Goal: Information Seeking & Learning: Learn about a topic

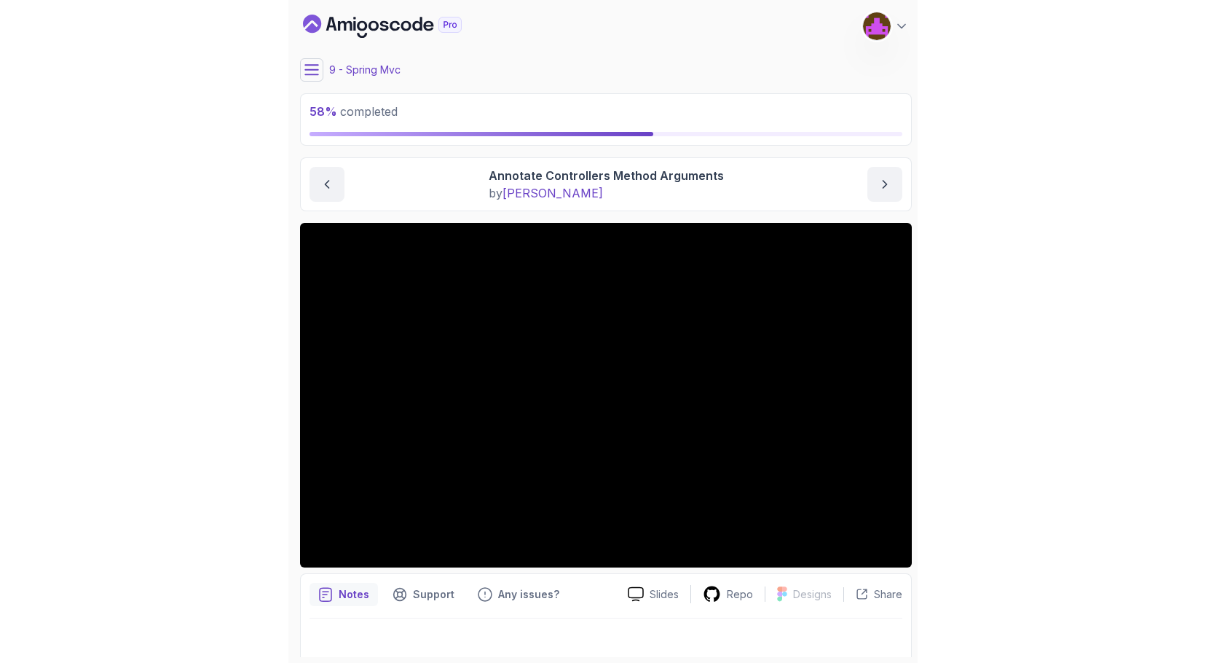
scroll to position [11, 0]
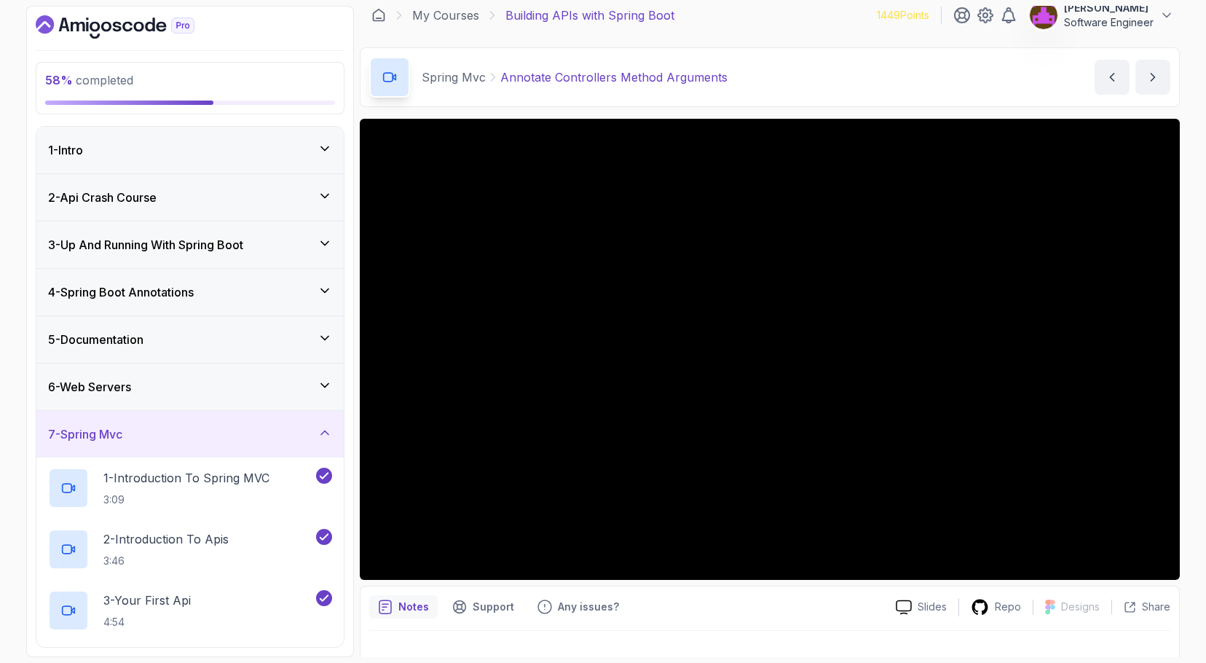
click at [628, 588] on div "Notes Support Any issues? Slides Repo Designs Design not available Share" at bounding box center [770, 632] width 820 height 95
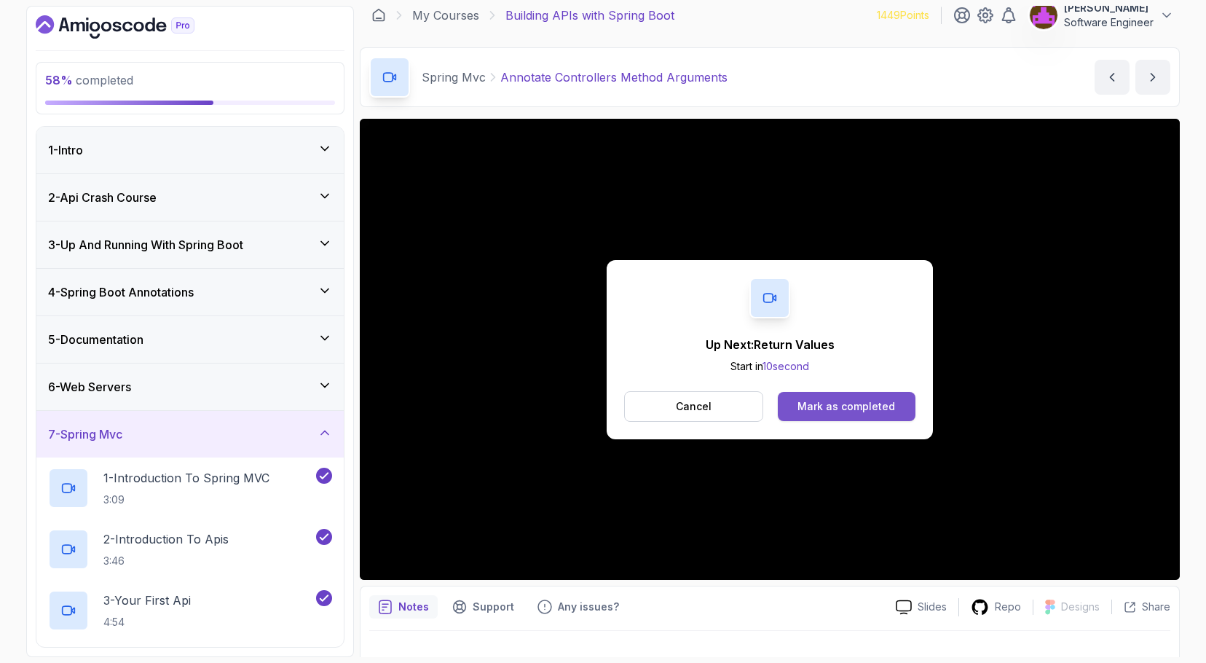
click at [628, 404] on div "Mark as completed" at bounding box center [846, 406] width 98 height 15
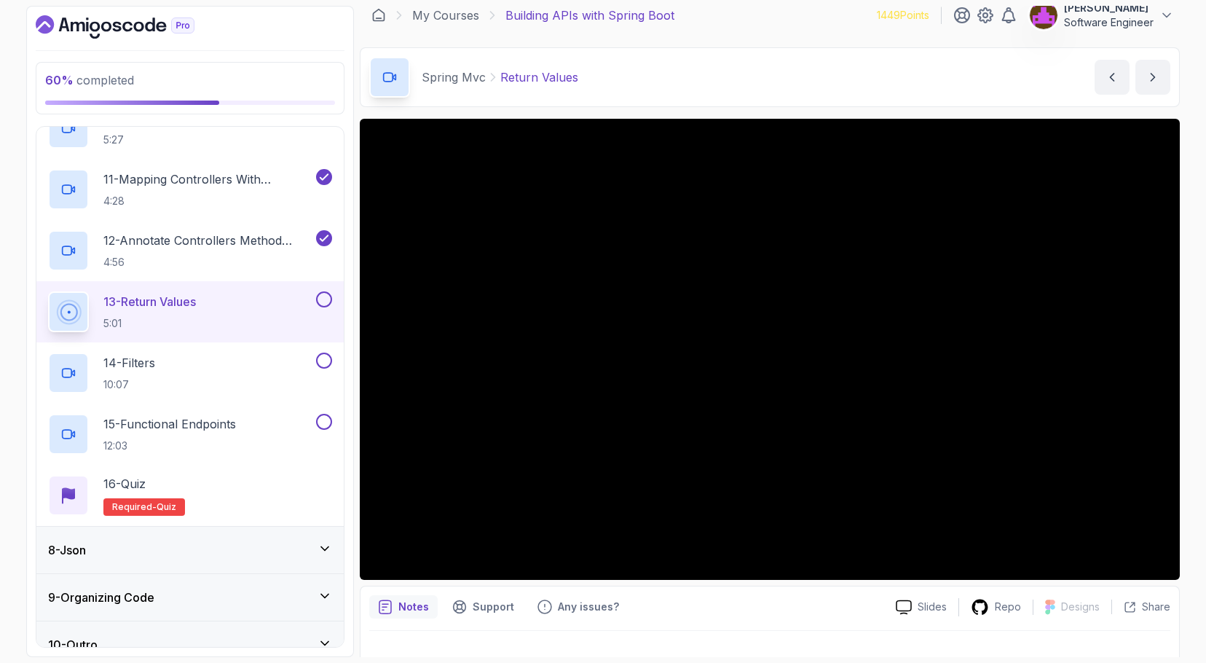
scroll to position [931, 0]
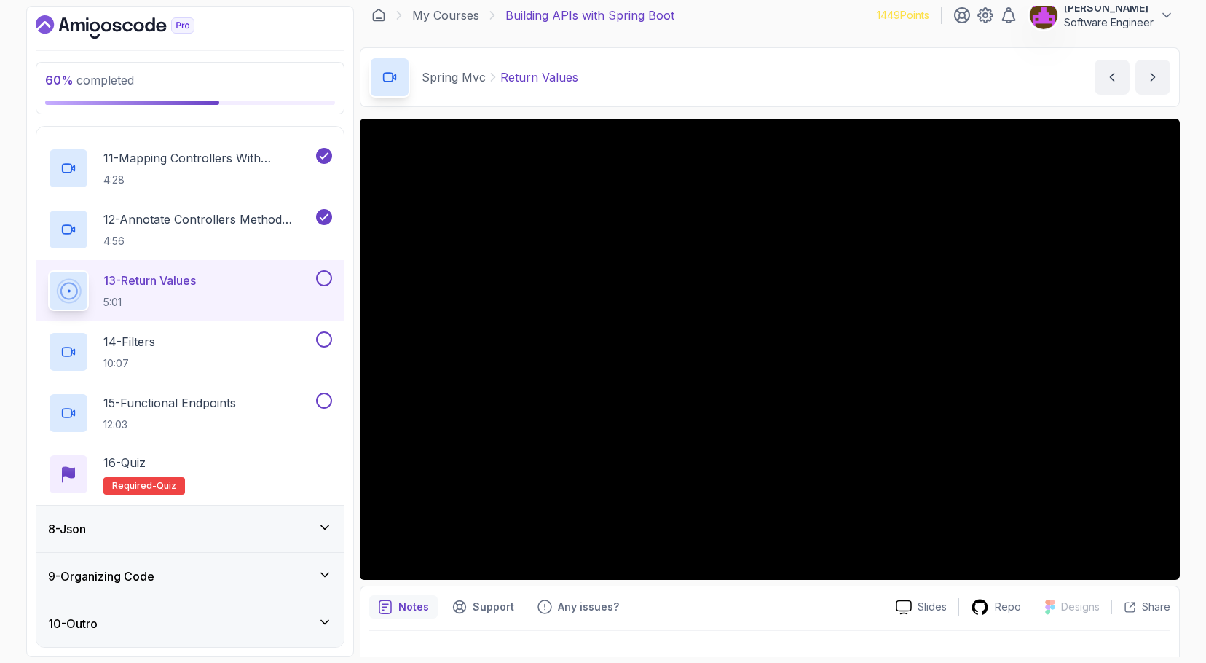
click at [220, 536] on div "8 - Json" at bounding box center [190, 528] width 284 height 17
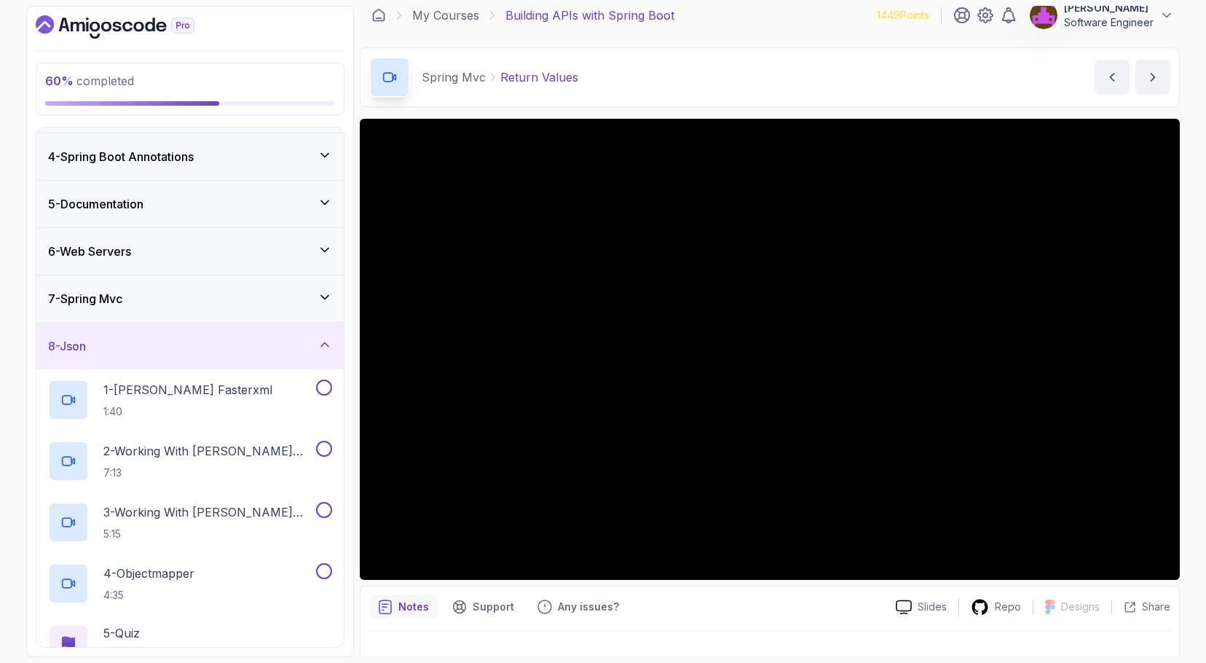
scroll to position [124, 0]
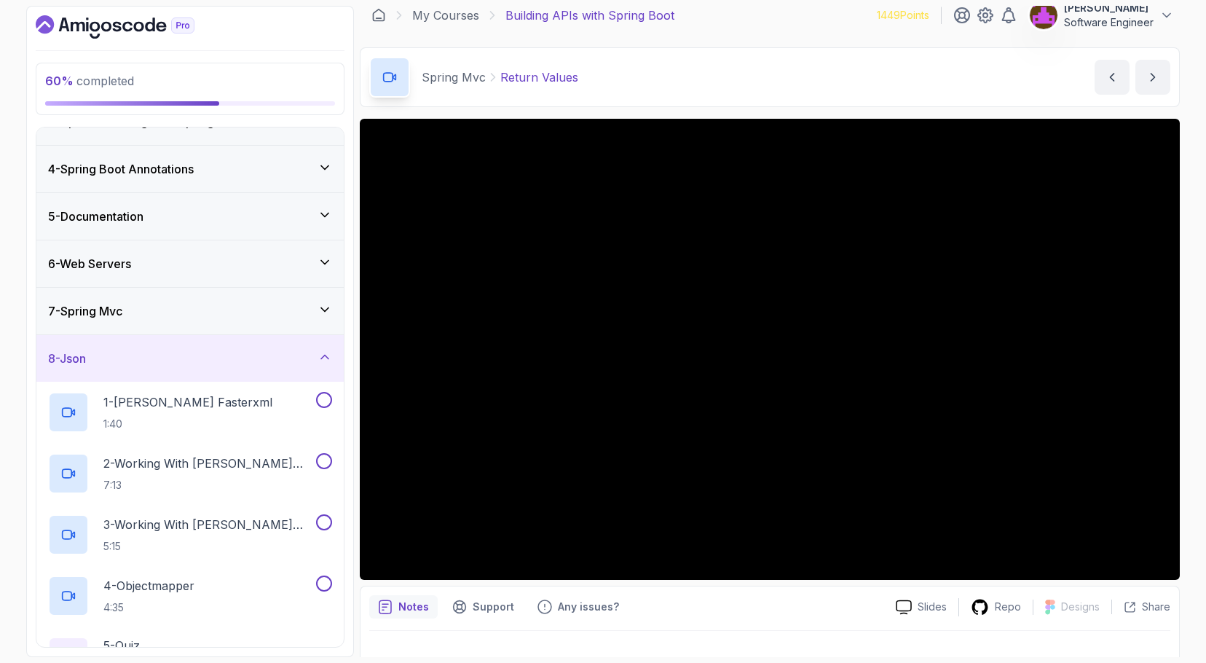
click at [207, 304] on div "7 - Spring Mvc" at bounding box center [190, 310] width 284 height 17
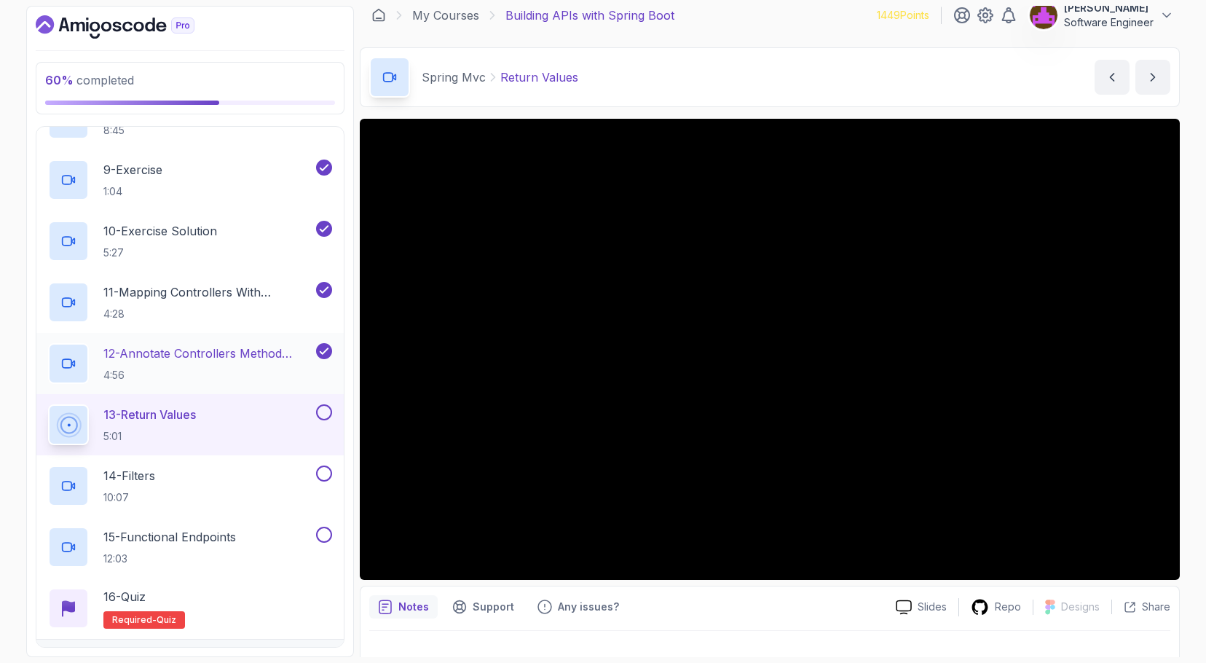
scroll to position [824, 0]
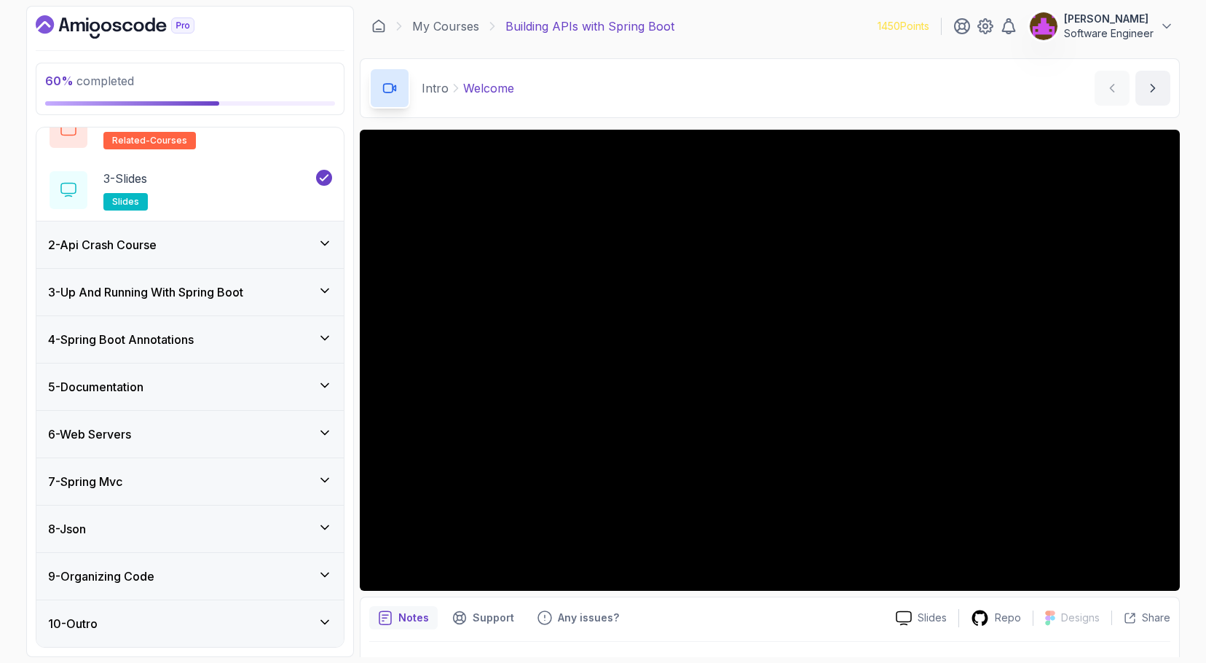
scroll to position [135, 0]
click at [122, 484] on h3 "7 - Spring Mvc" at bounding box center [85, 482] width 74 height 17
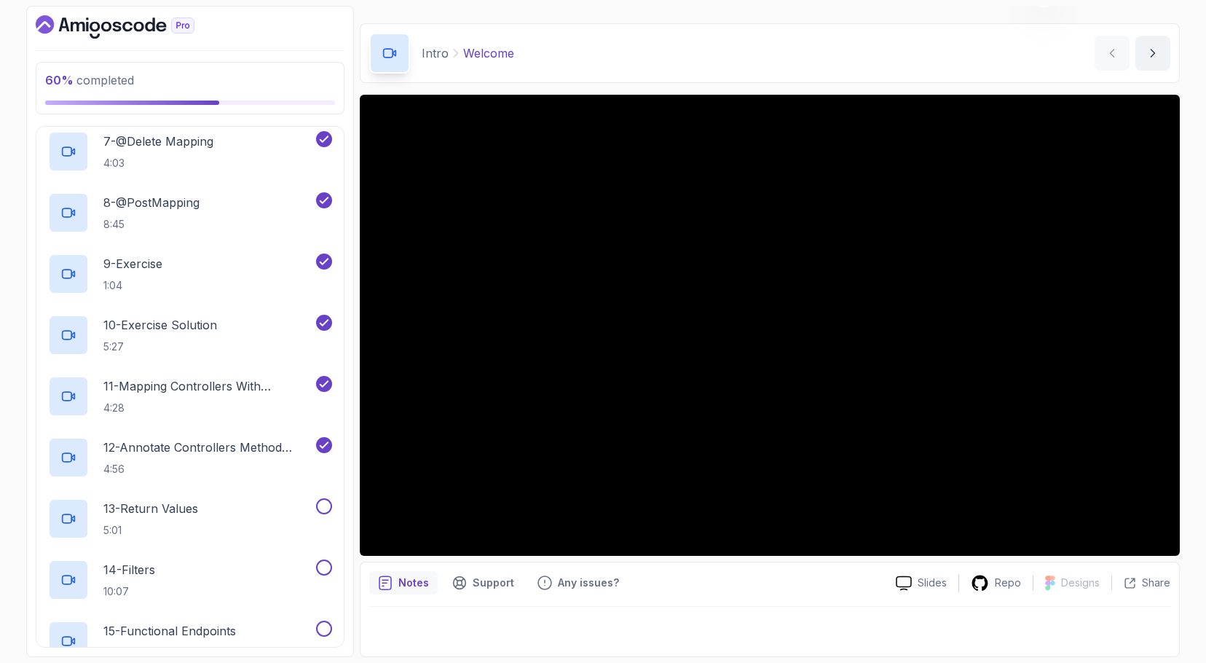
scroll to position [702, 0]
click at [226, 513] on div "13 - Return Values 5:01" at bounding box center [180, 519] width 265 height 41
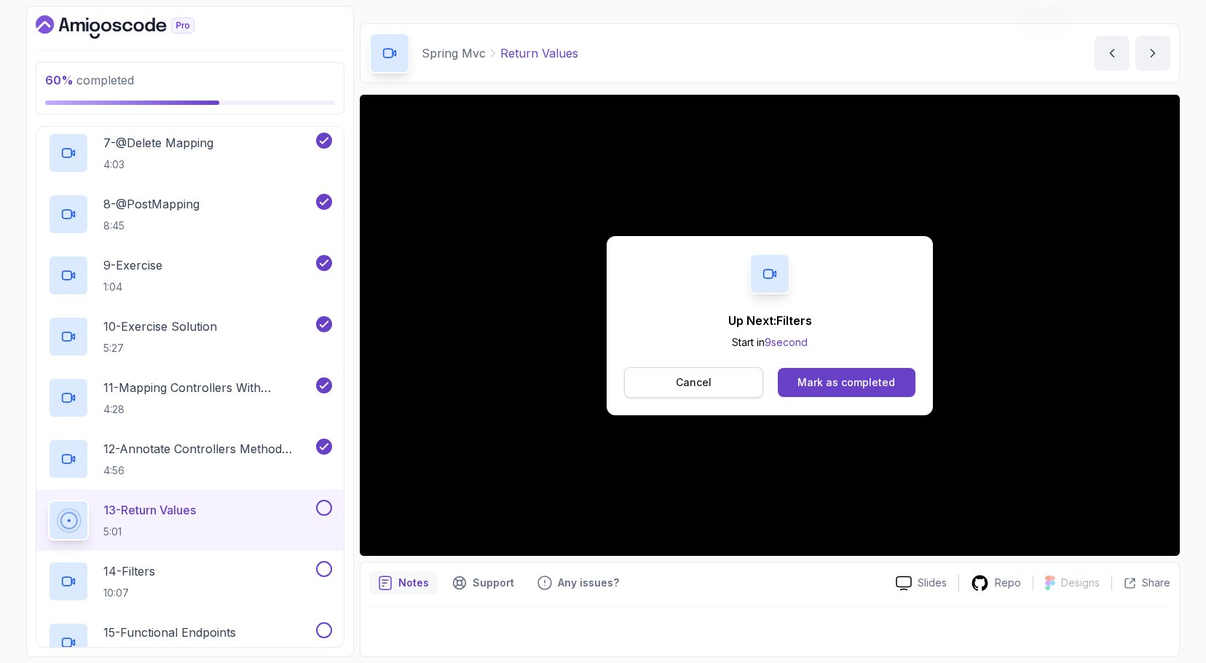
click at [707, 385] on p "Cancel" at bounding box center [694, 382] width 36 height 15
click at [887, 390] on button "Mark as completed" at bounding box center [847, 382] width 138 height 29
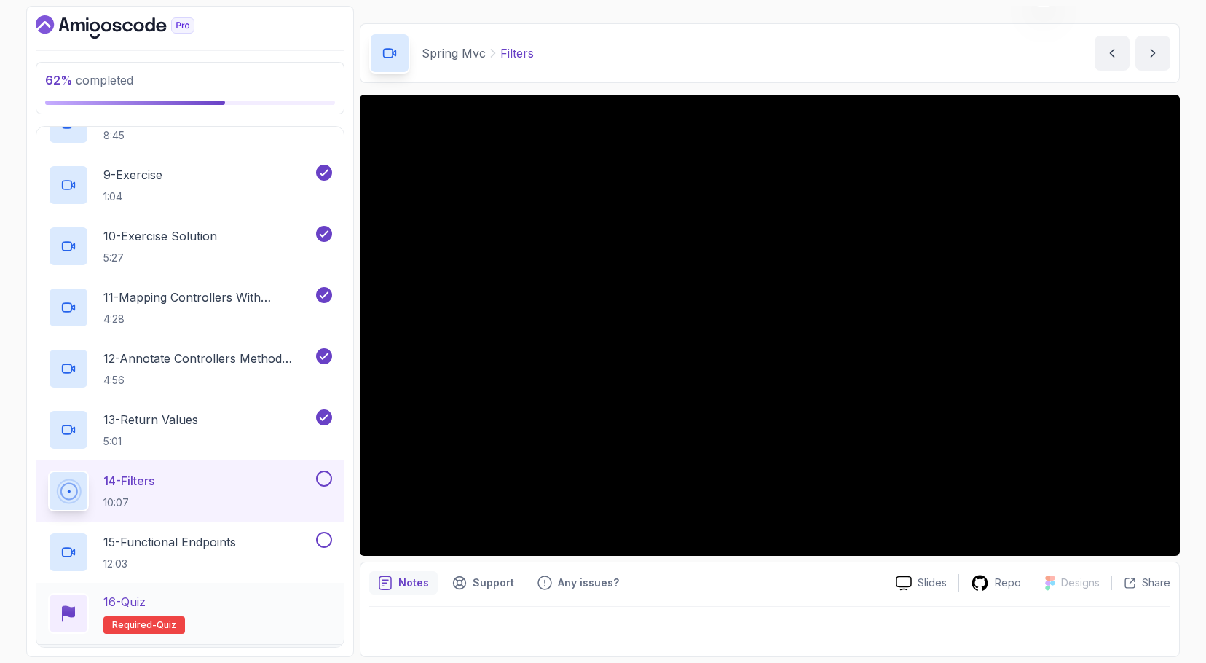
scroll to position [931, 0]
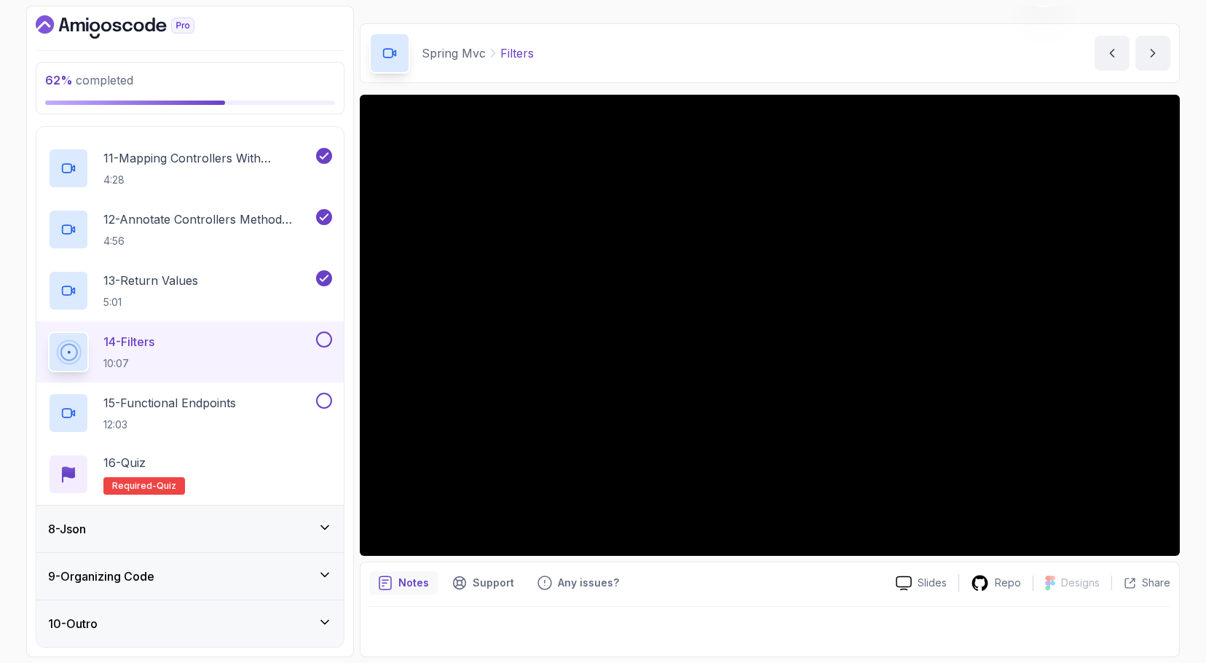
click at [151, 534] on div "8 - Json" at bounding box center [190, 528] width 284 height 17
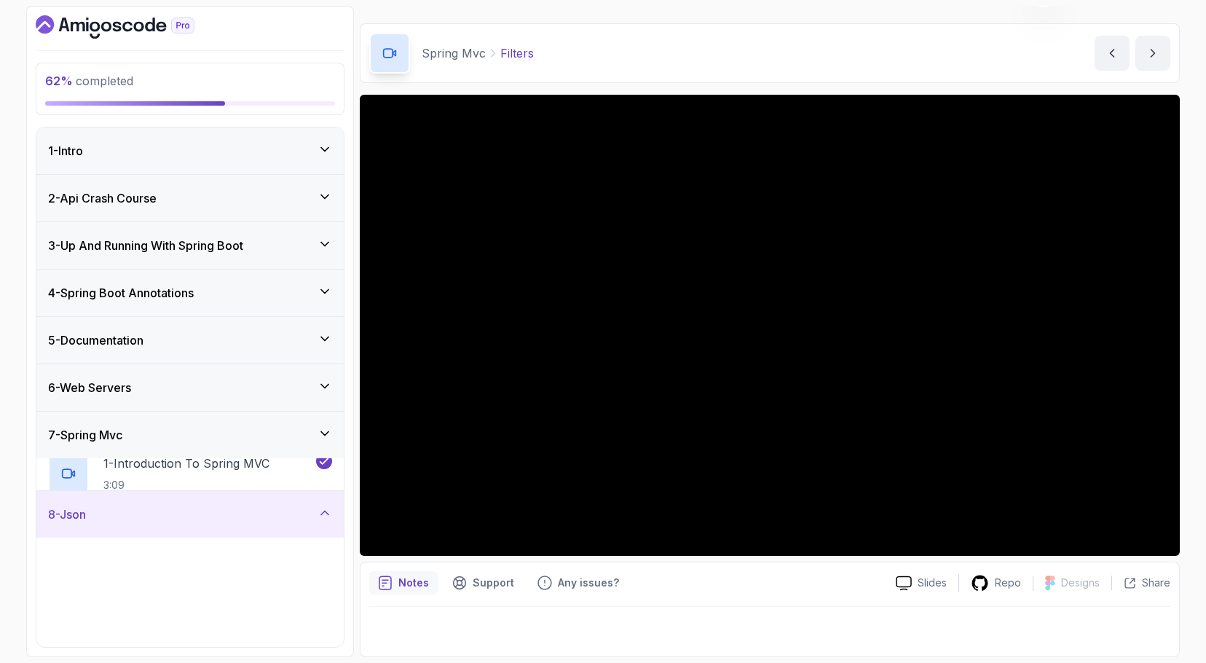
scroll to position [258, 0]
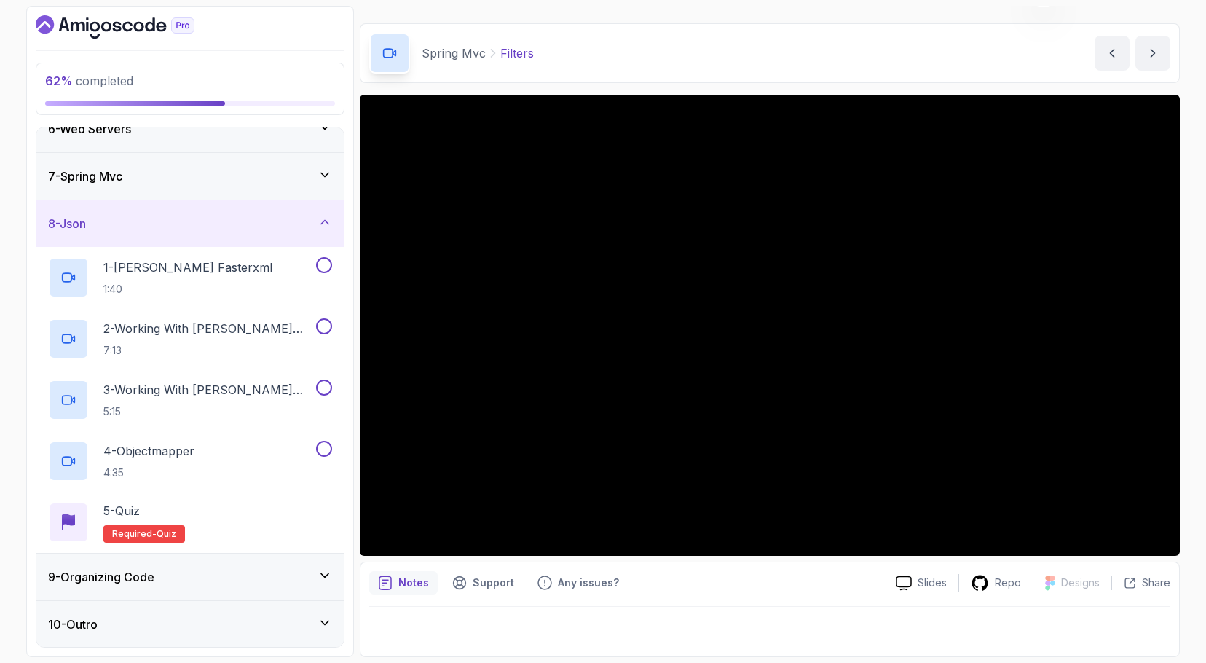
click at [174, 580] on div "9 - Organizing Code" at bounding box center [190, 576] width 284 height 17
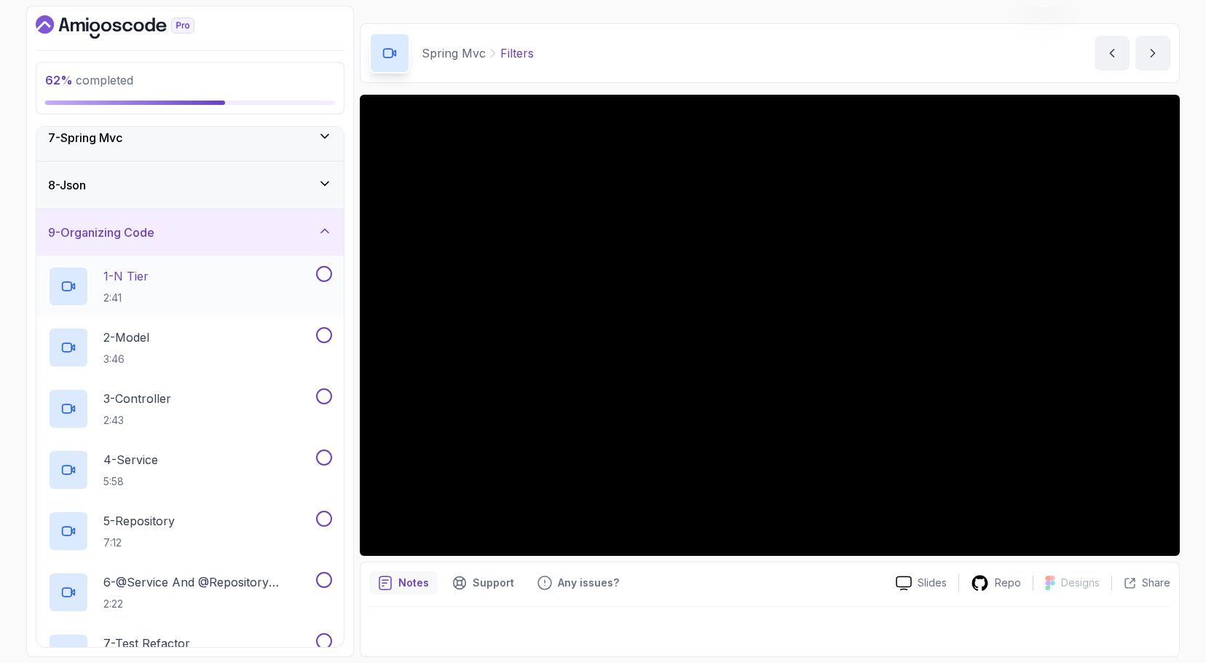
scroll to position [0, 0]
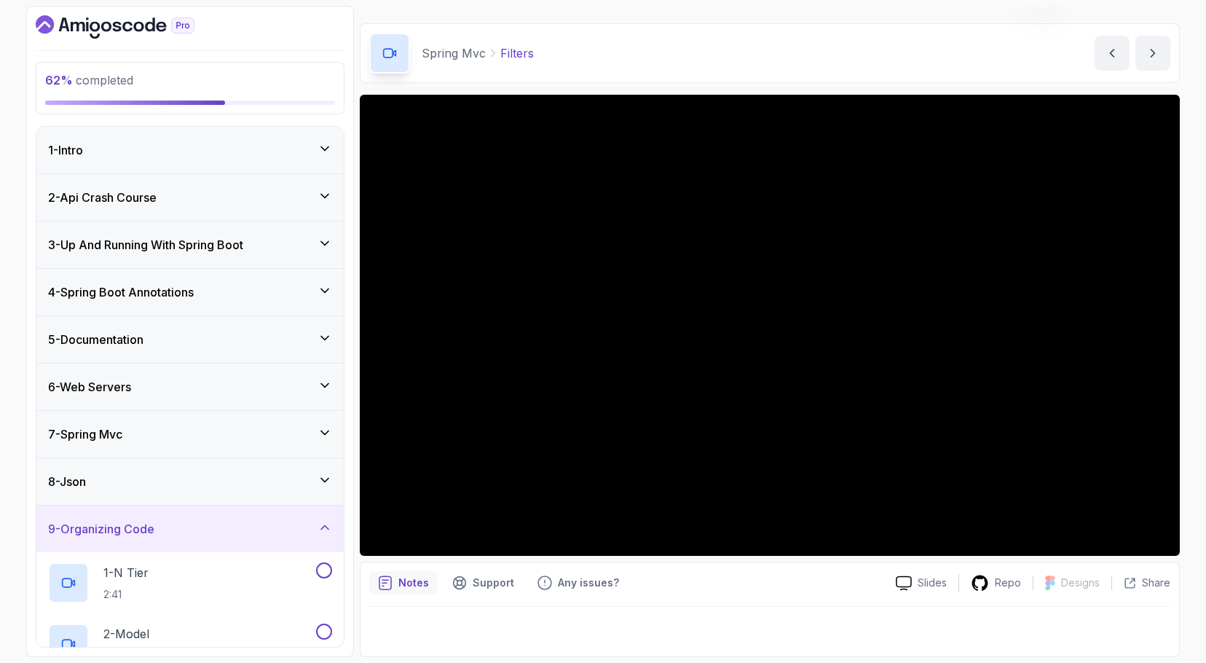
click at [130, 467] on div "8 - Json" at bounding box center [189, 481] width 307 height 47
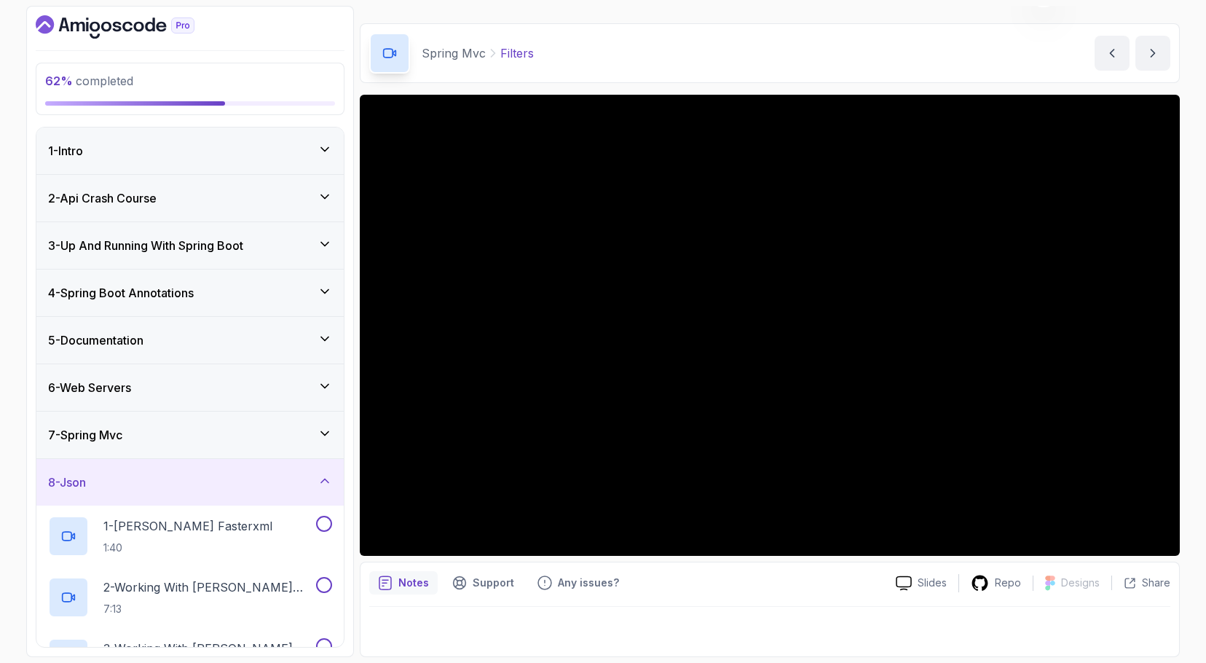
click at [144, 423] on div "7 - Spring Mvc" at bounding box center [189, 434] width 307 height 47
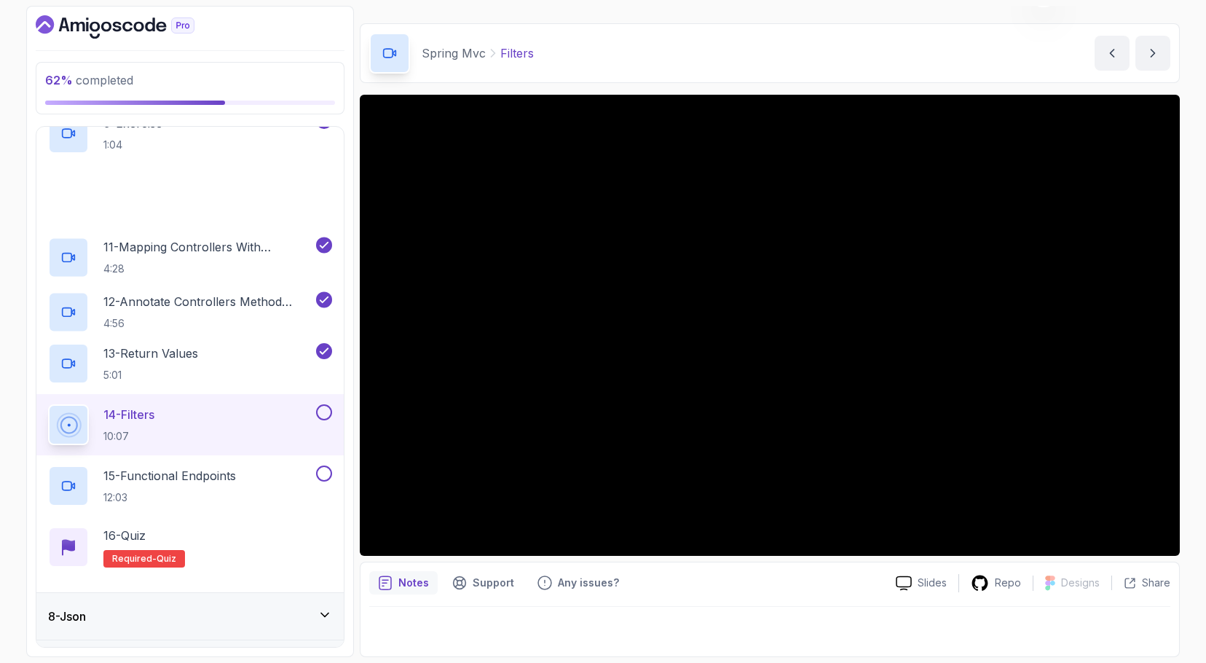
scroll to position [839, 0]
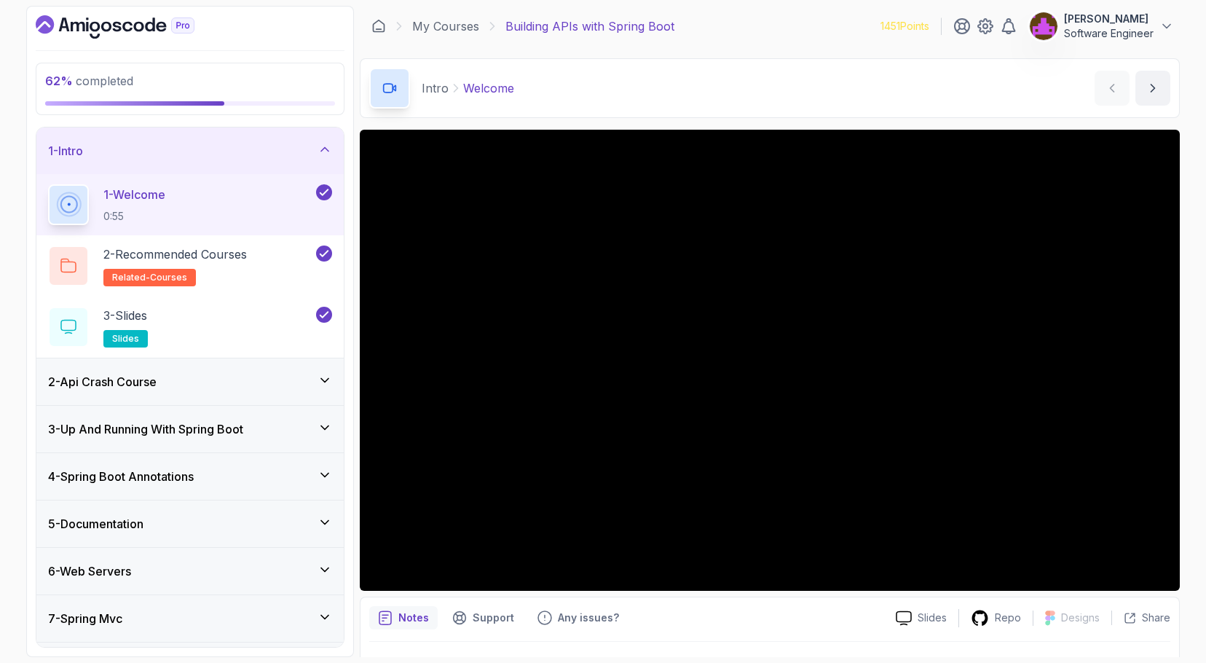
scroll to position [137, 0]
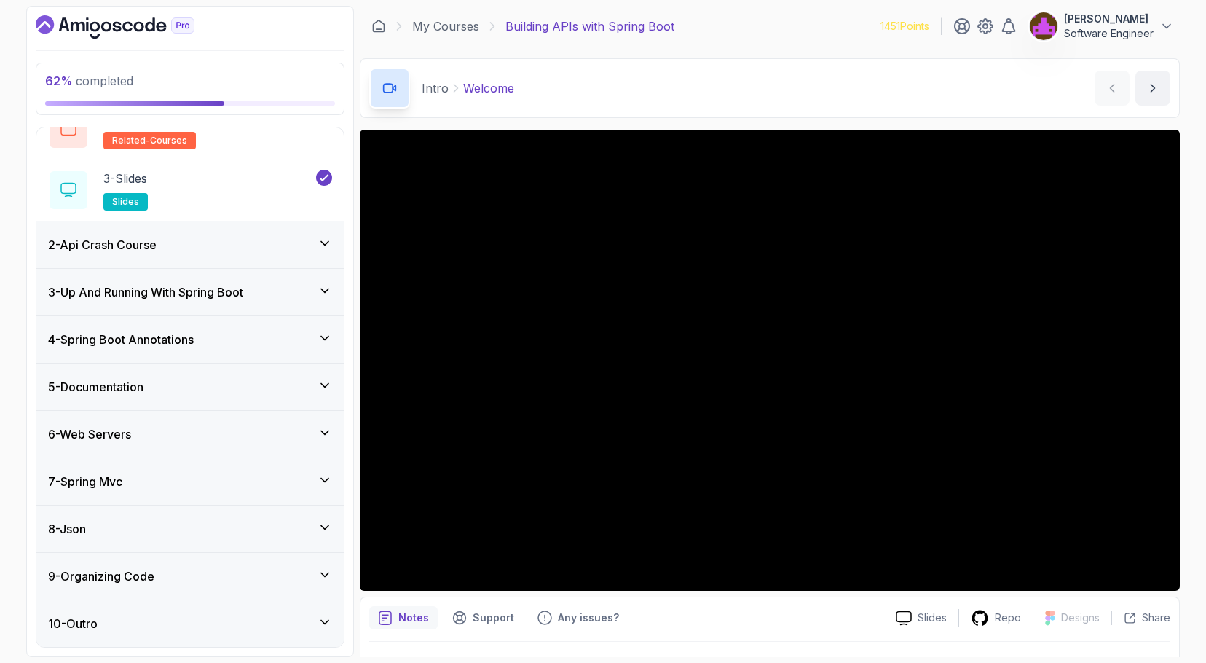
click at [134, 540] on div "8 - Json" at bounding box center [189, 528] width 307 height 47
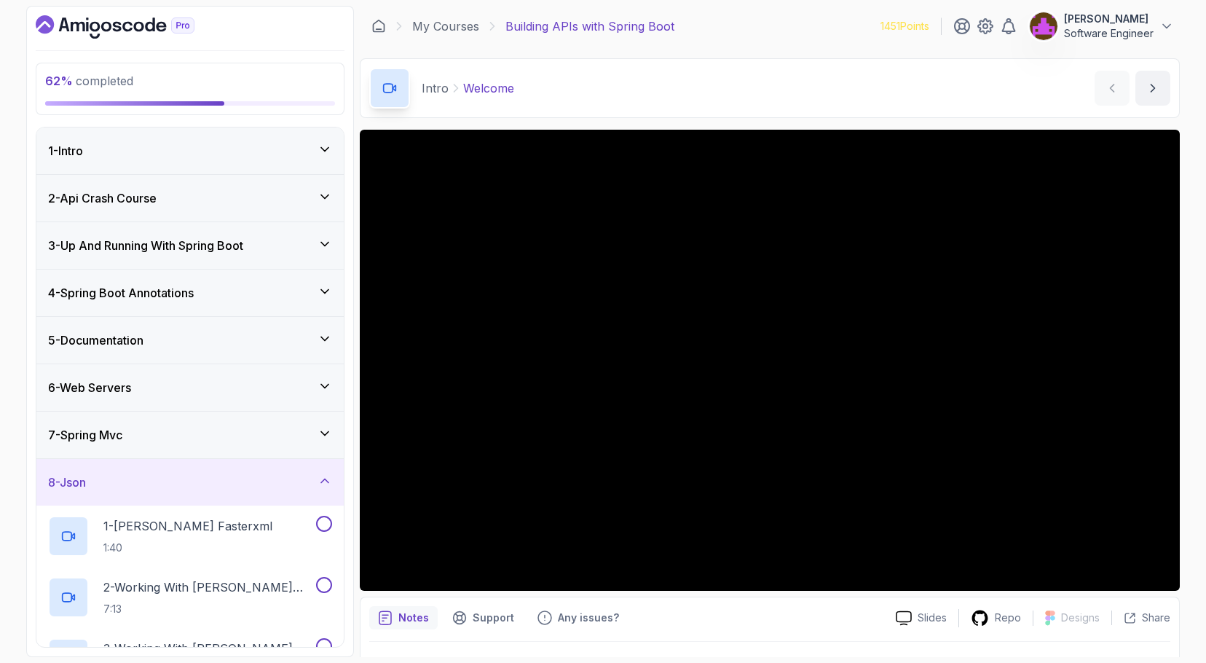
click at [162, 440] on div "7 - Spring Mvc" at bounding box center [190, 434] width 284 height 17
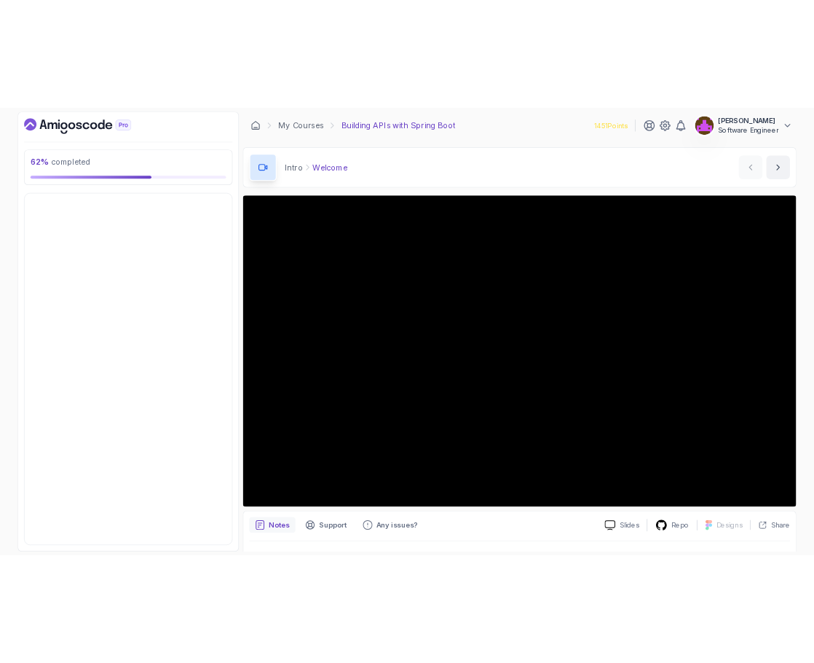
scroll to position [749, 0]
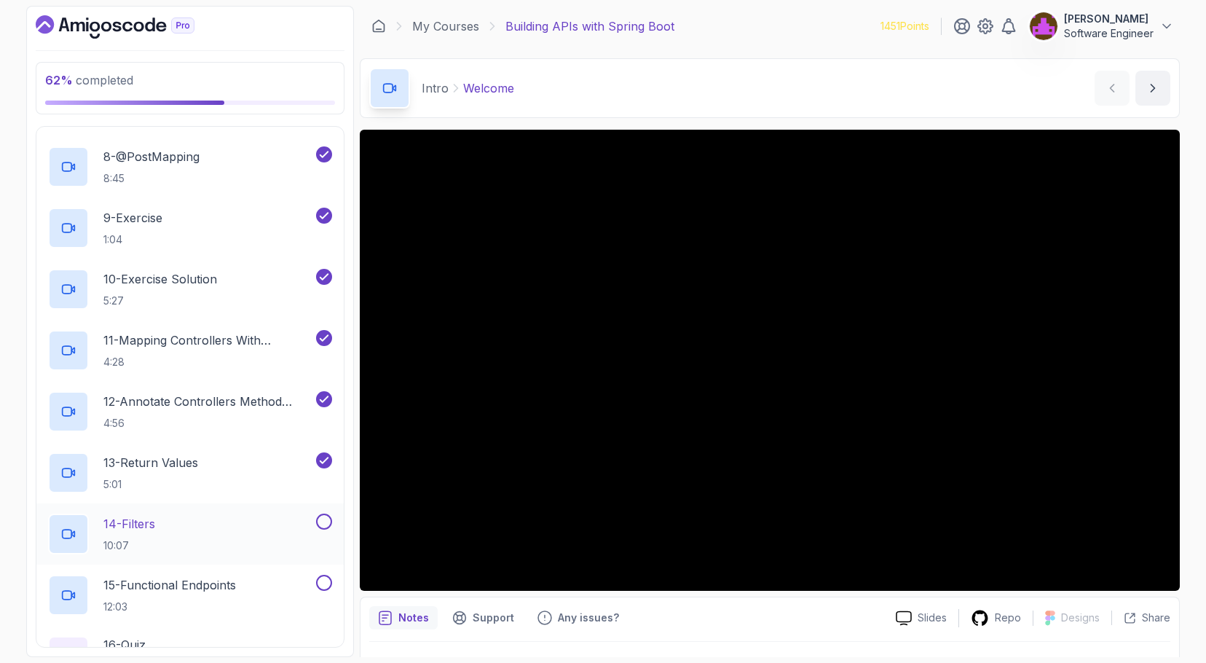
click at [203, 533] on div "14 - Filters 10:07" at bounding box center [180, 533] width 265 height 41
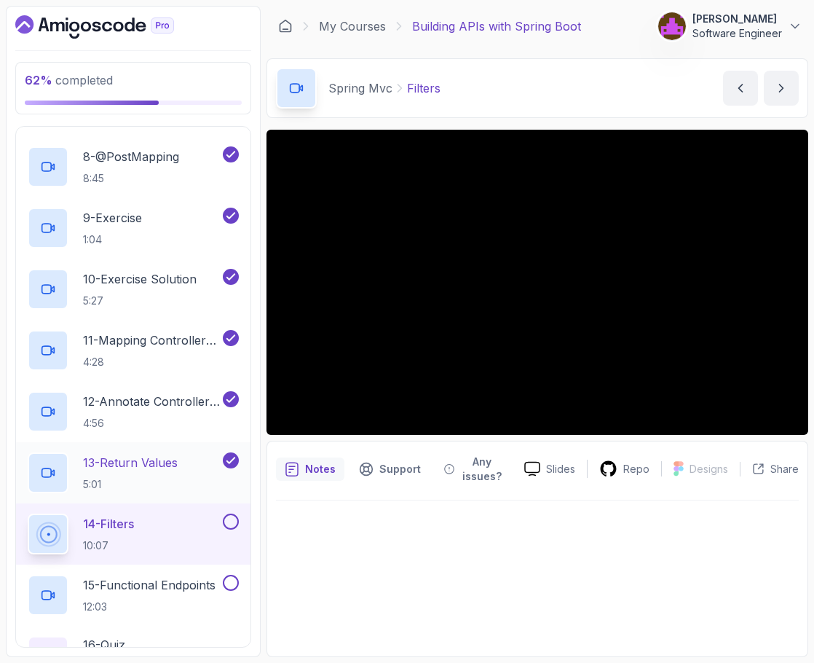
scroll to position [931, 0]
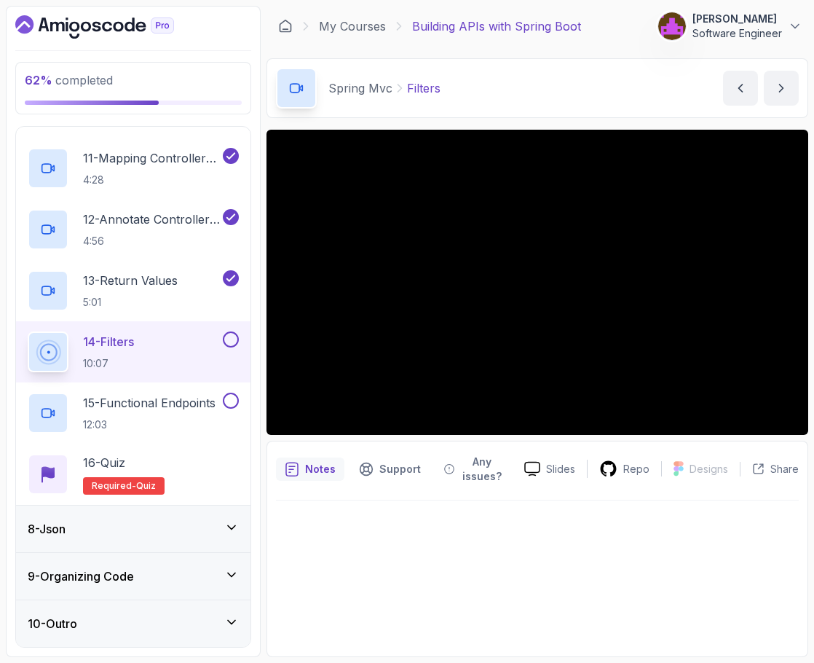
click at [114, 538] on div "8 - Json" at bounding box center [133, 528] width 234 height 47
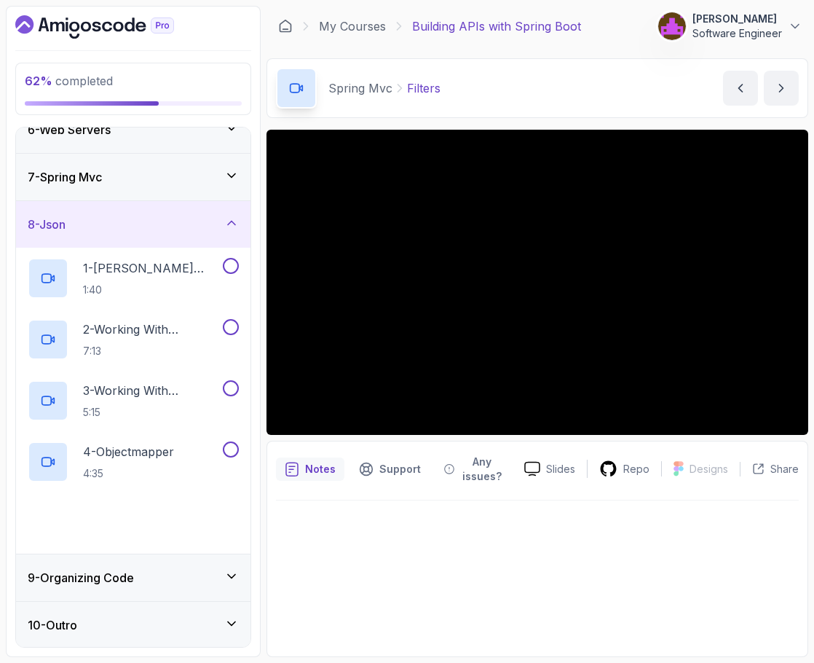
scroll to position [258, 0]
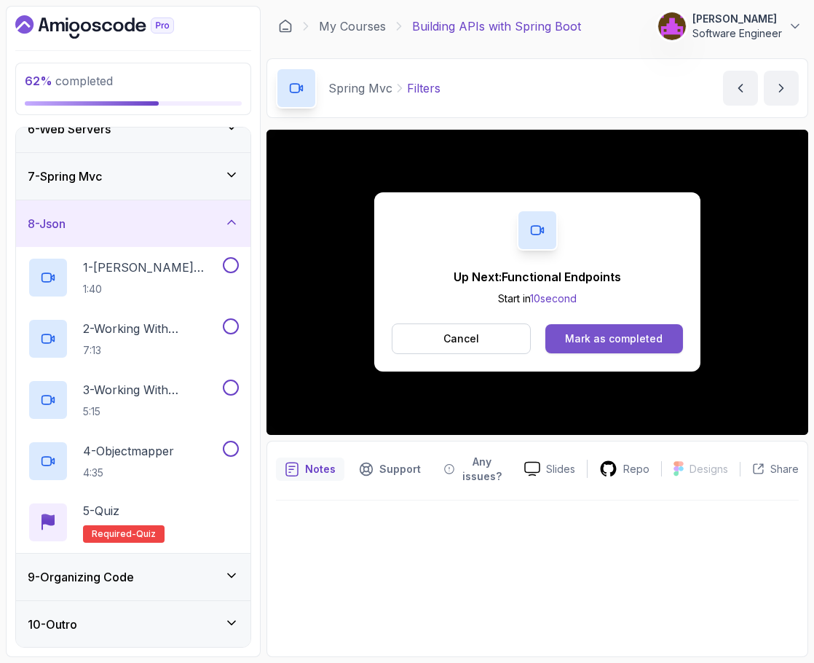
click at [639, 338] on div "Mark as completed" at bounding box center [614, 338] width 98 height 15
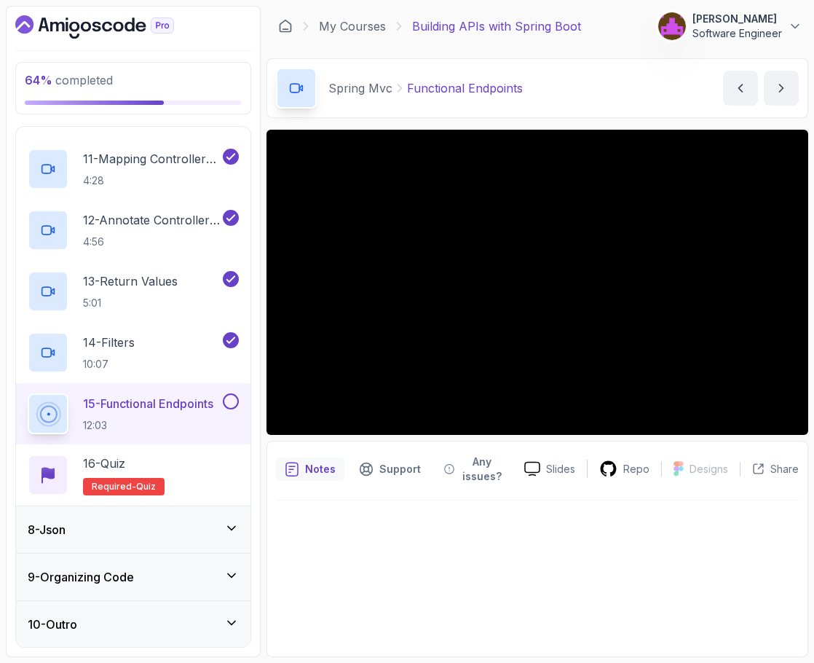
scroll to position [931, 0]
click at [101, 518] on div "8 - Json" at bounding box center [133, 528] width 234 height 47
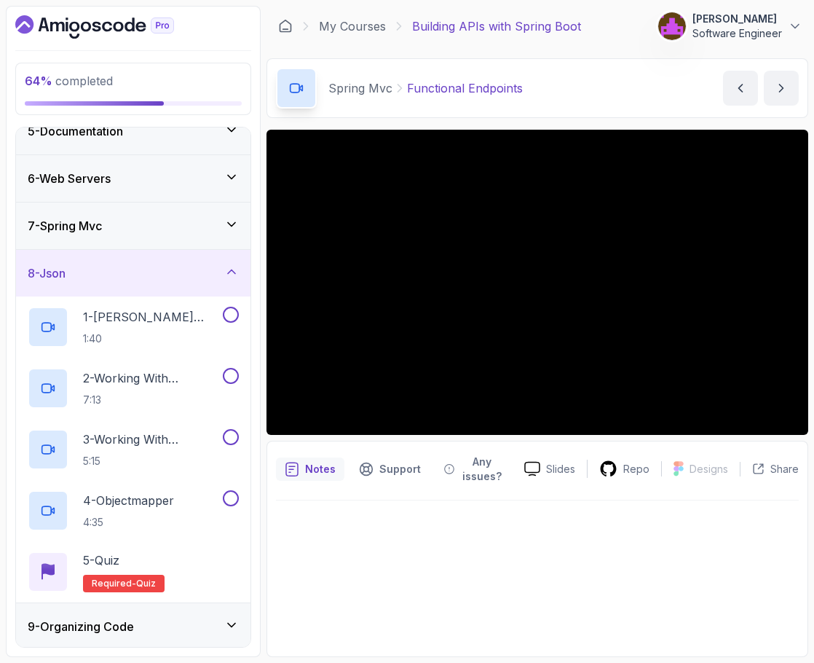
scroll to position [258, 0]
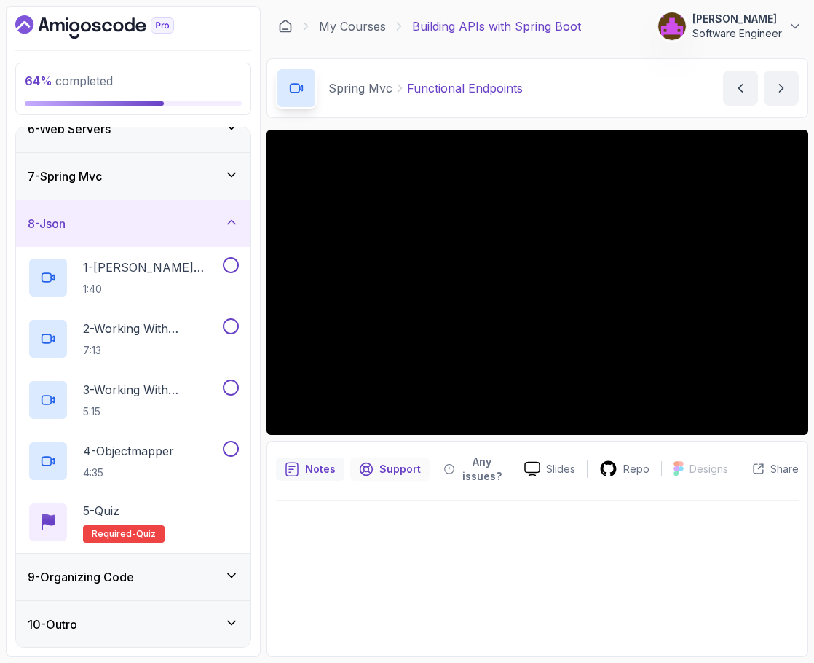
click at [377, 459] on div "Support" at bounding box center [389, 468] width 79 height 23
click at [135, 182] on div "7 - Spring Mvc" at bounding box center [133, 175] width 211 height 17
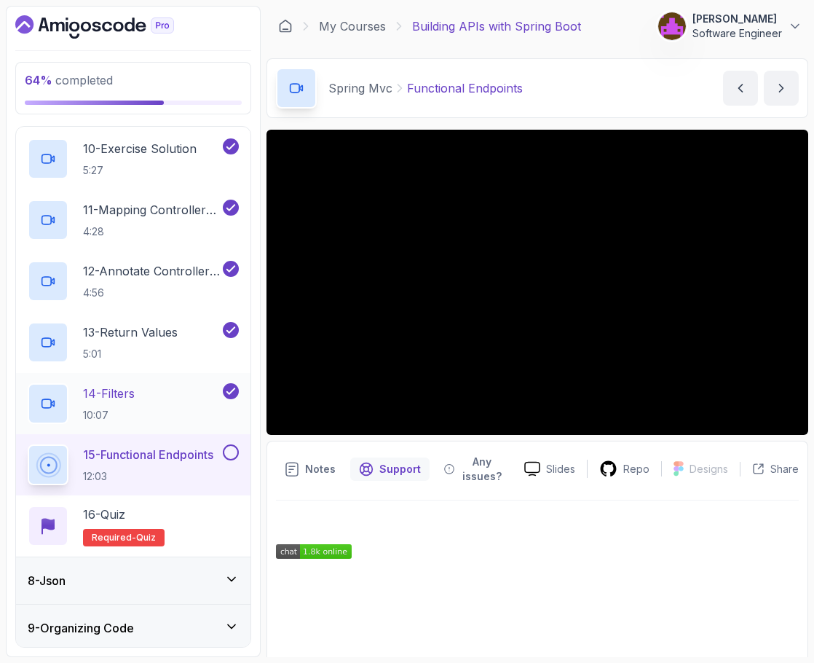
scroll to position [931, 0]
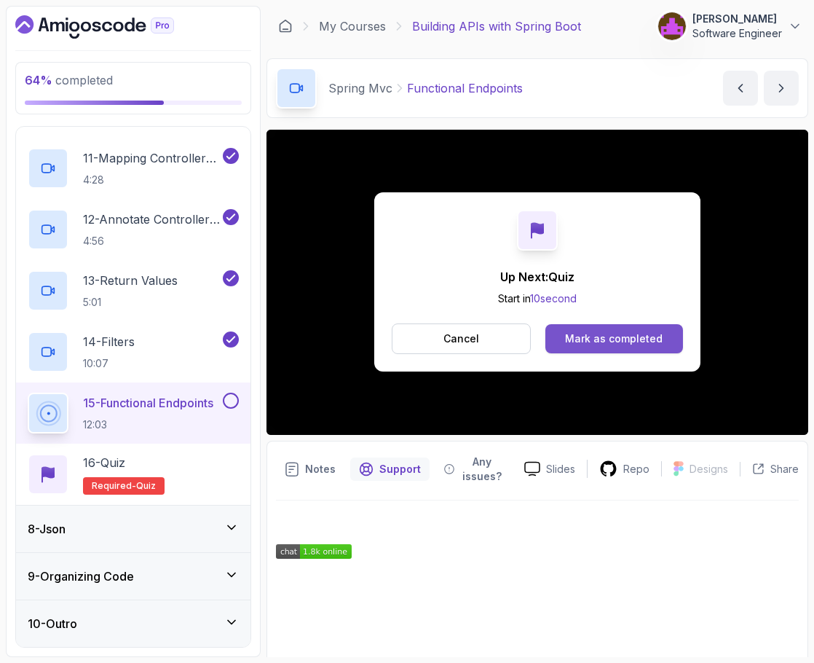
click at [638, 341] on div "Mark as completed" at bounding box center [614, 338] width 98 height 15
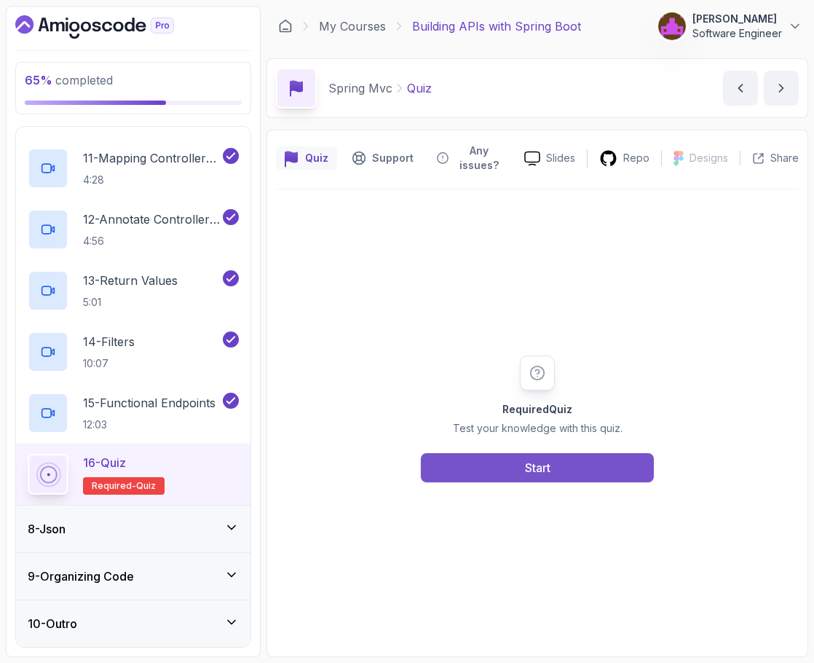
click at [516, 476] on button "Start" at bounding box center [537, 467] width 233 height 29
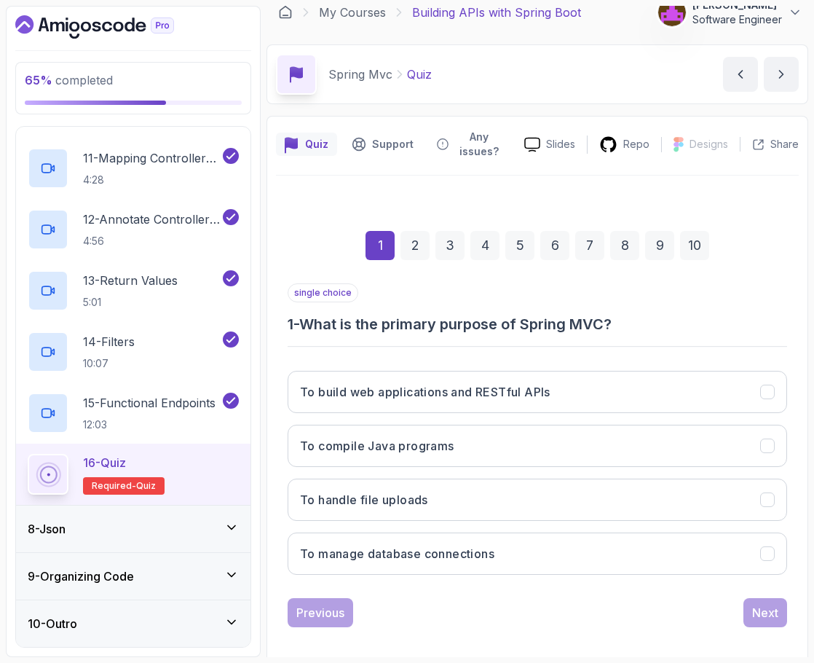
scroll to position [25, 0]
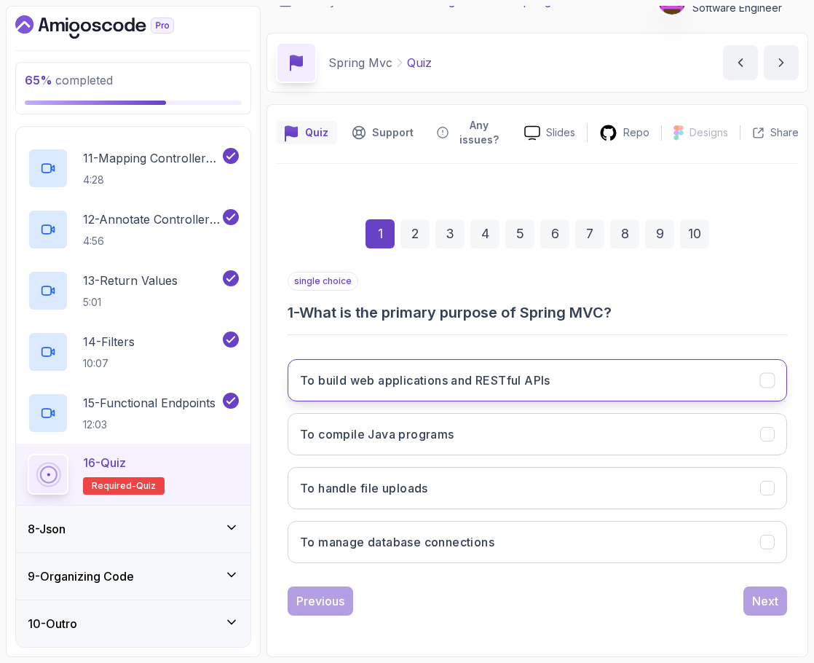
click at [567, 366] on button "To build web applications and RESTful APIs" at bounding box center [537, 380] width 499 height 42
click at [767, 604] on div "Next" at bounding box center [765, 600] width 26 height 17
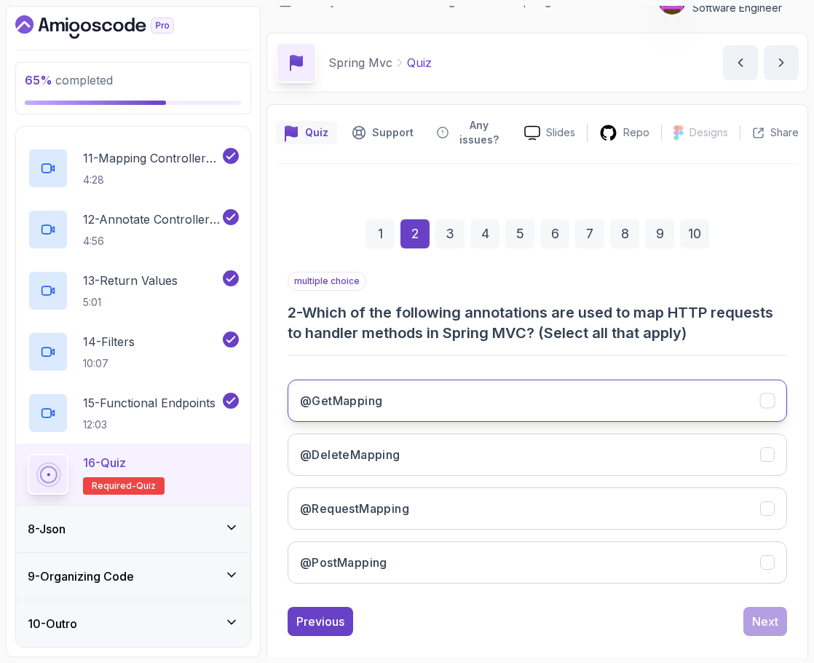
click at [382, 399] on h3 "@GetMapping" at bounding box center [341, 400] width 82 height 17
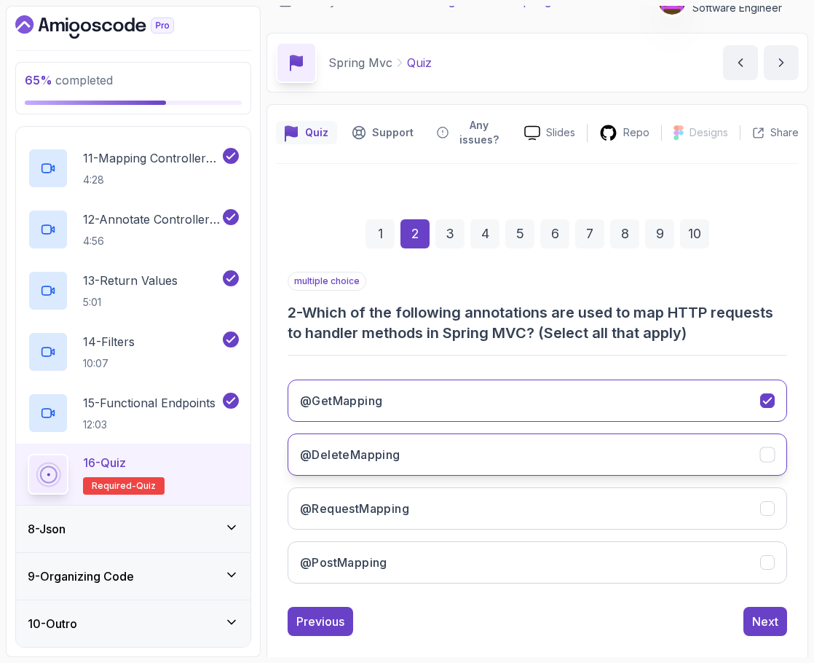
click at [374, 442] on button "@DeleteMapping" at bounding box center [537, 454] width 499 height 42
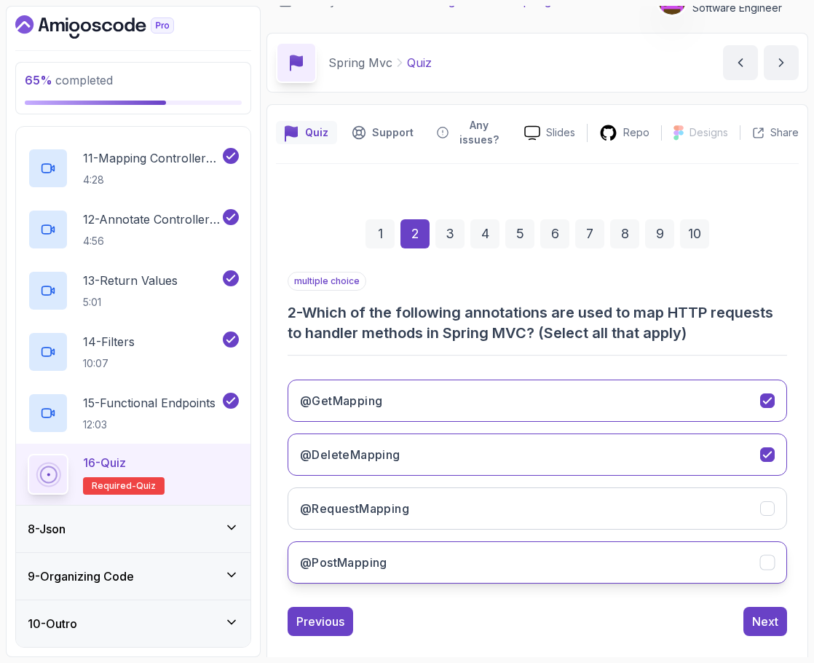
click at [360, 556] on h3 "@PostMapping" at bounding box center [343, 561] width 87 height 17
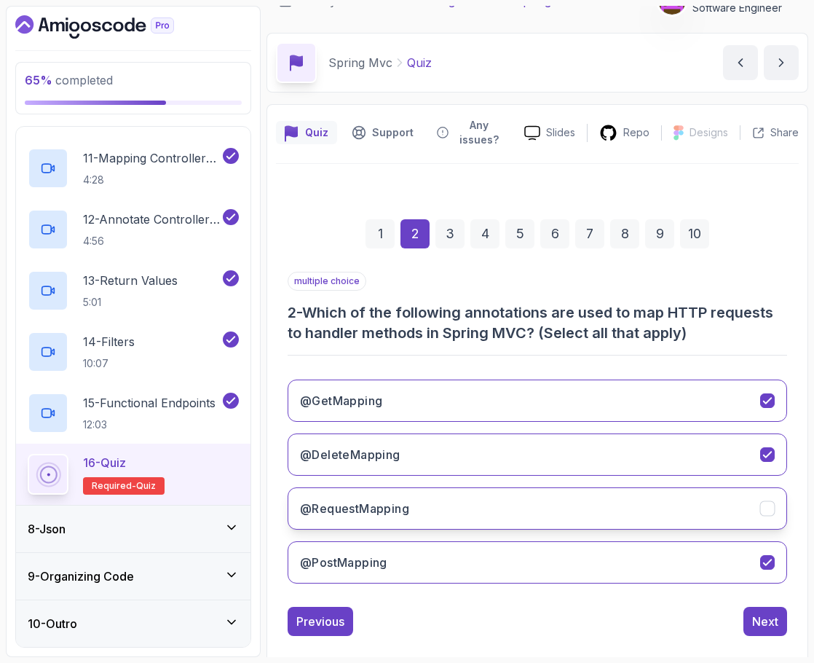
click at [388, 520] on button "@RequestMapping" at bounding box center [537, 508] width 499 height 42
click at [768, 620] on div "Next" at bounding box center [765, 620] width 26 height 17
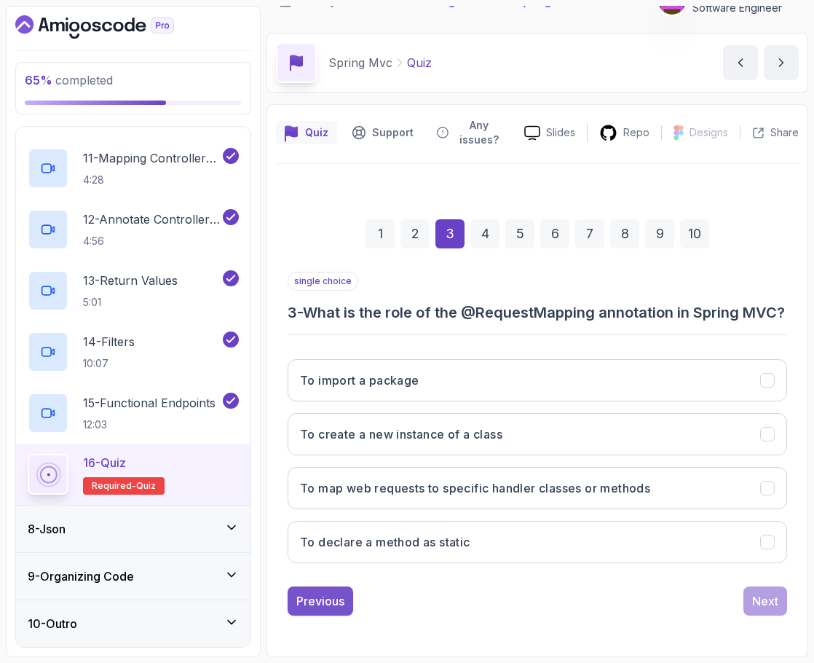
click at [316, 609] on div "Previous" at bounding box center [320, 600] width 48 height 17
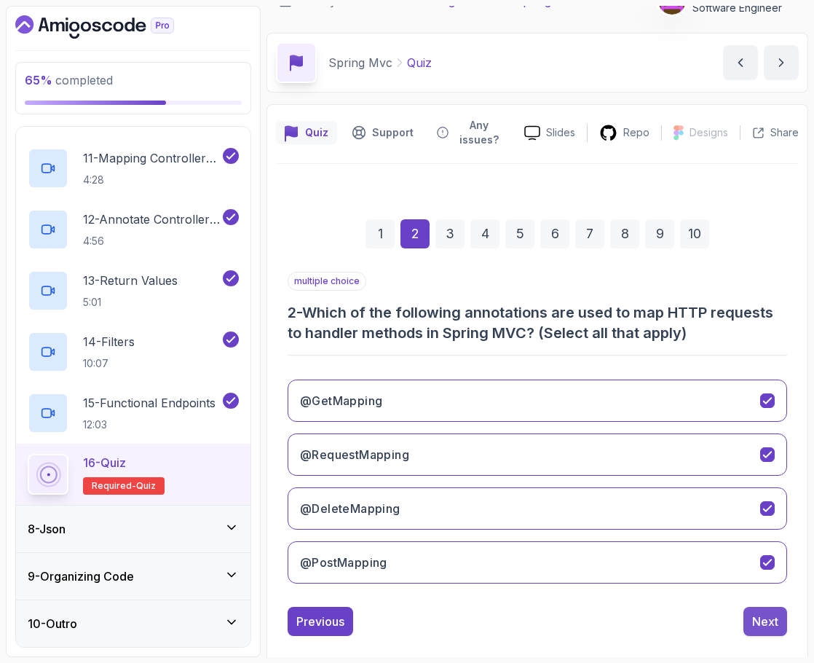
click at [763, 624] on div "Next" at bounding box center [765, 620] width 26 height 17
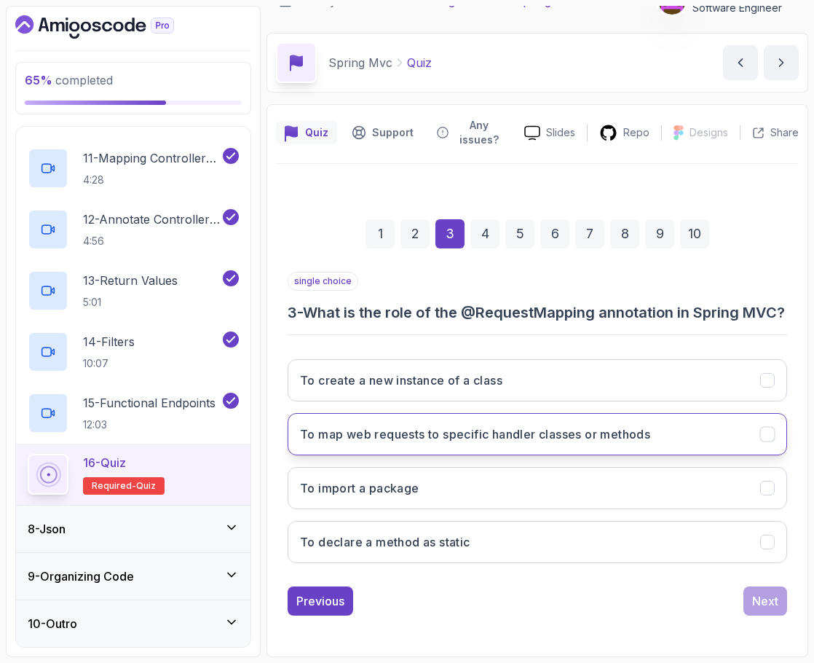
scroll to position [46, 0]
click at [533, 449] on button "To map web requests to specific handler classes or methods" at bounding box center [537, 434] width 499 height 42
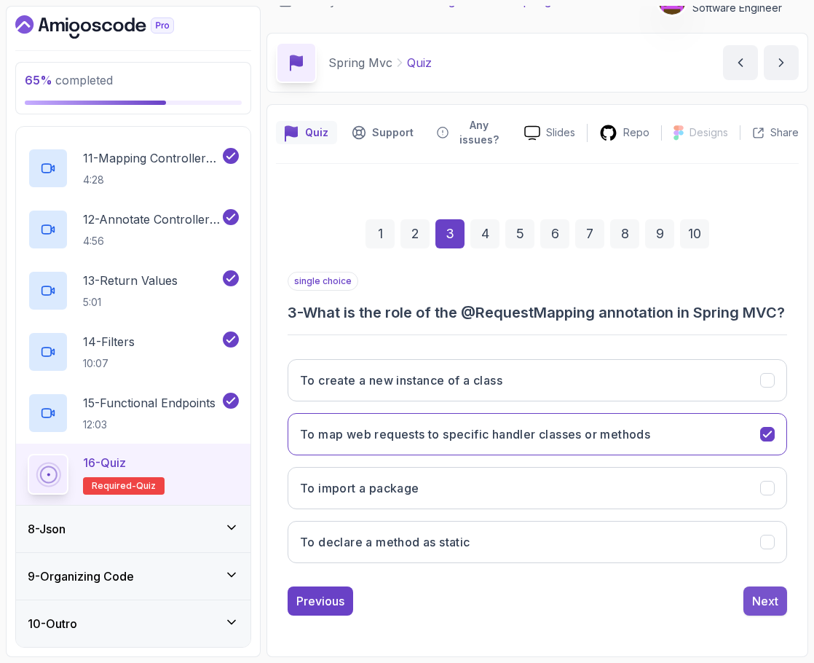
click at [767, 602] on div "Next" at bounding box center [765, 600] width 26 height 17
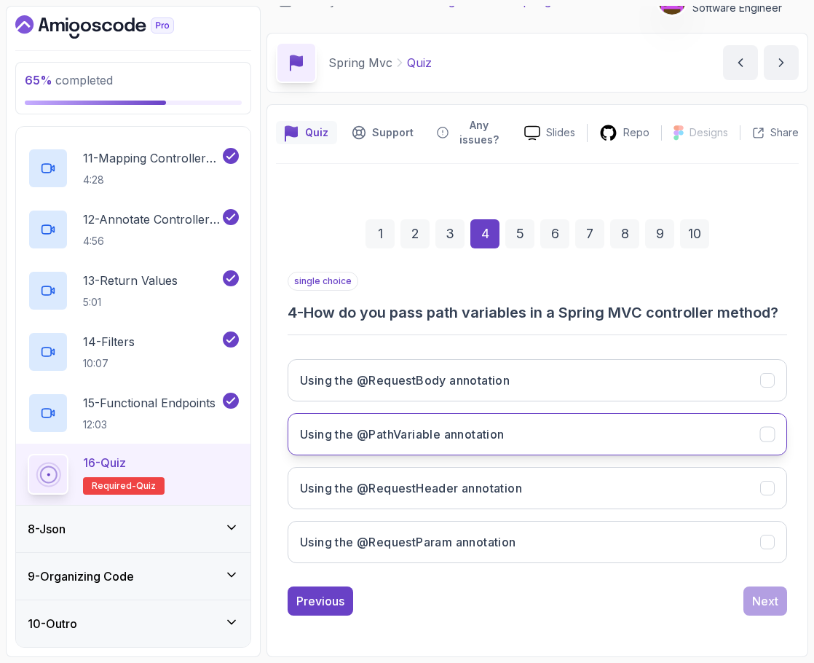
click at [440, 428] on h3 "Using the @PathVariable annotation" at bounding box center [402, 433] width 205 height 17
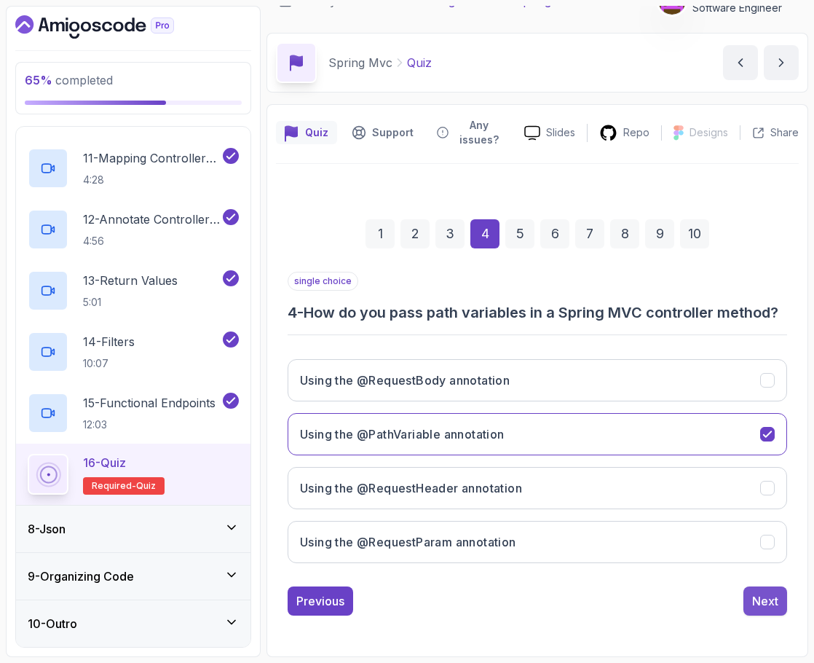
click at [768, 607] on div "Next" at bounding box center [765, 600] width 26 height 17
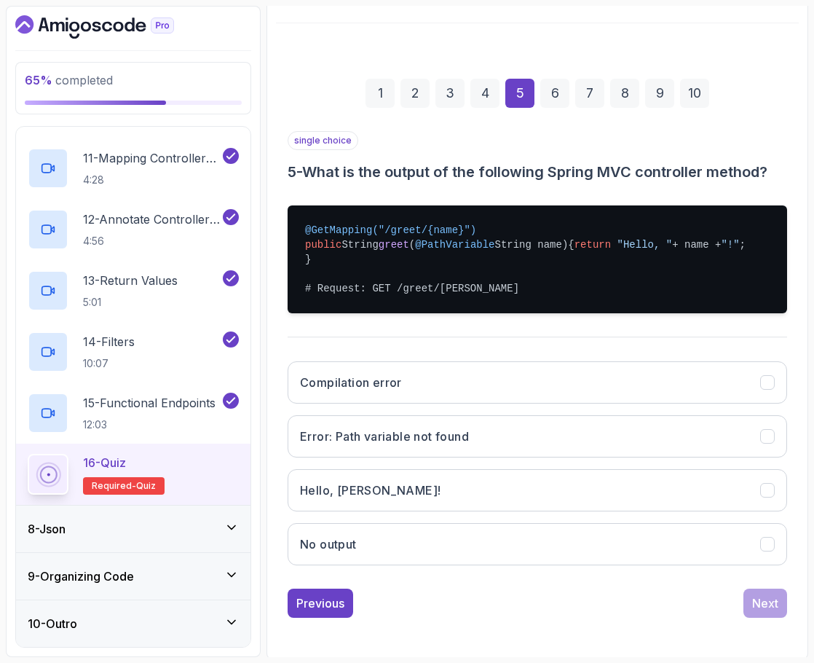
scroll to position [167, 0]
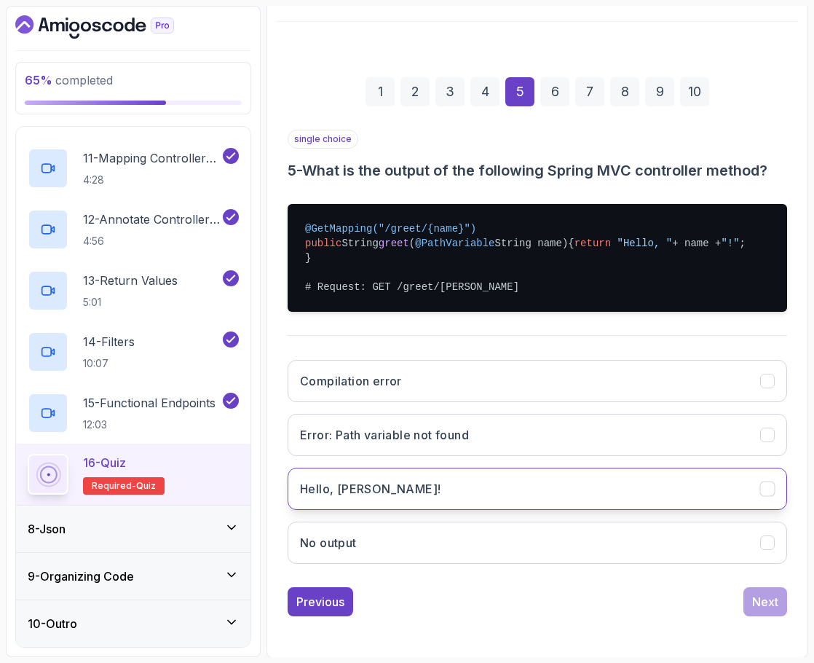
click at [429, 504] on button "Hello, John!" at bounding box center [537, 488] width 499 height 42
click at [770, 610] on div "Next" at bounding box center [765, 601] width 26 height 17
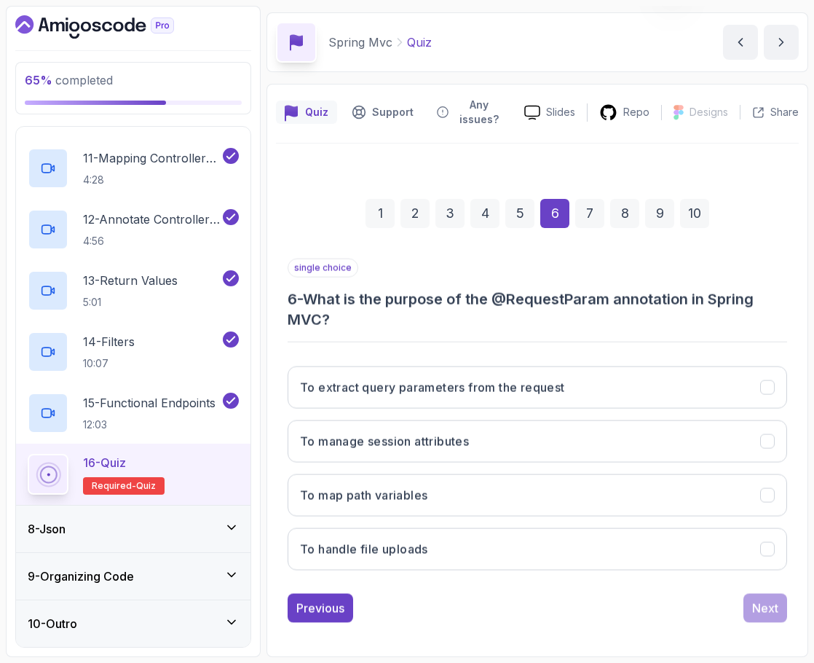
scroll to position [46, 0]
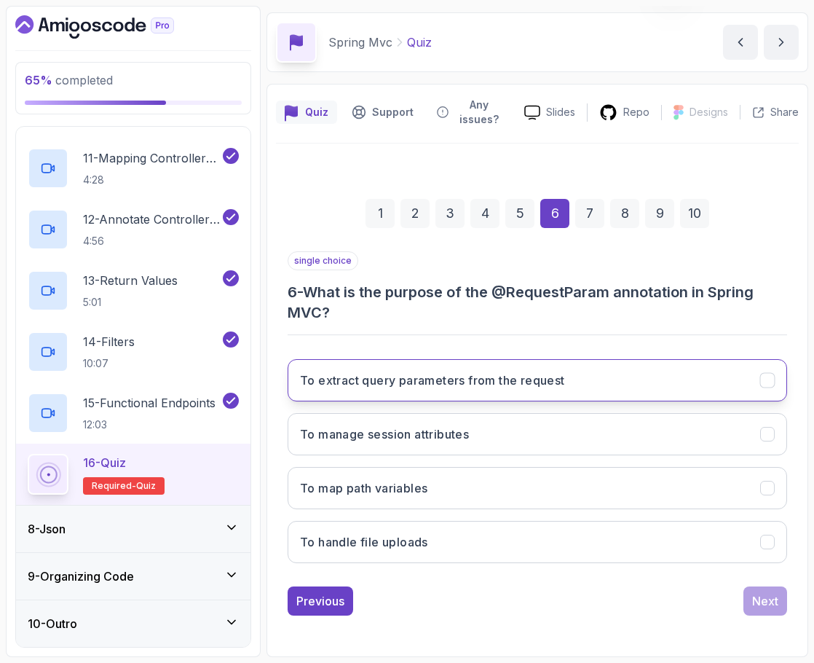
click at [492, 387] on h3 "To extract query parameters from the request" at bounding box center [432, 379] width 265 height 17
click at [758, 599] on div "Next" at bounding box center [765, 600] width 26 height 17
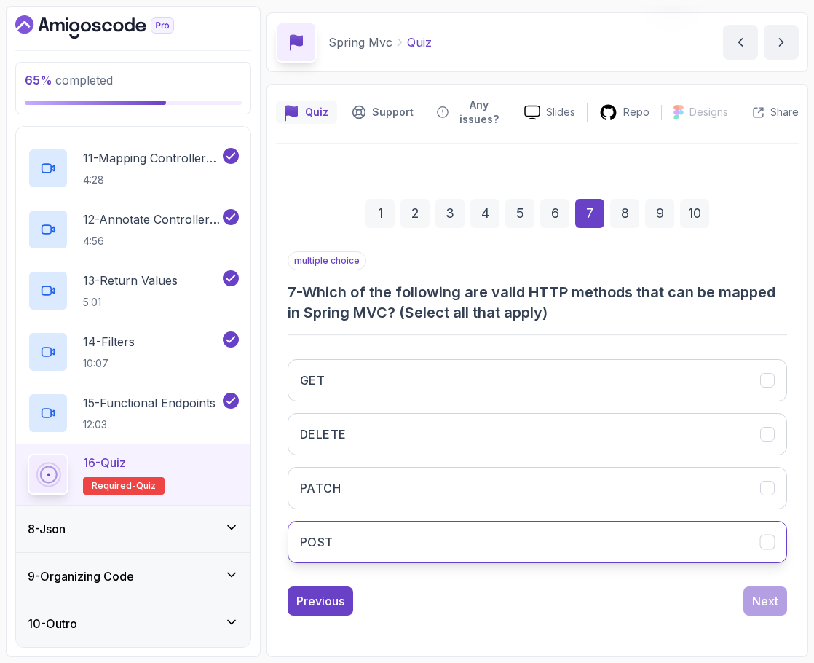
click at [427, 534] on button "POST" at bounding box center [537, 542] width 499 height 42
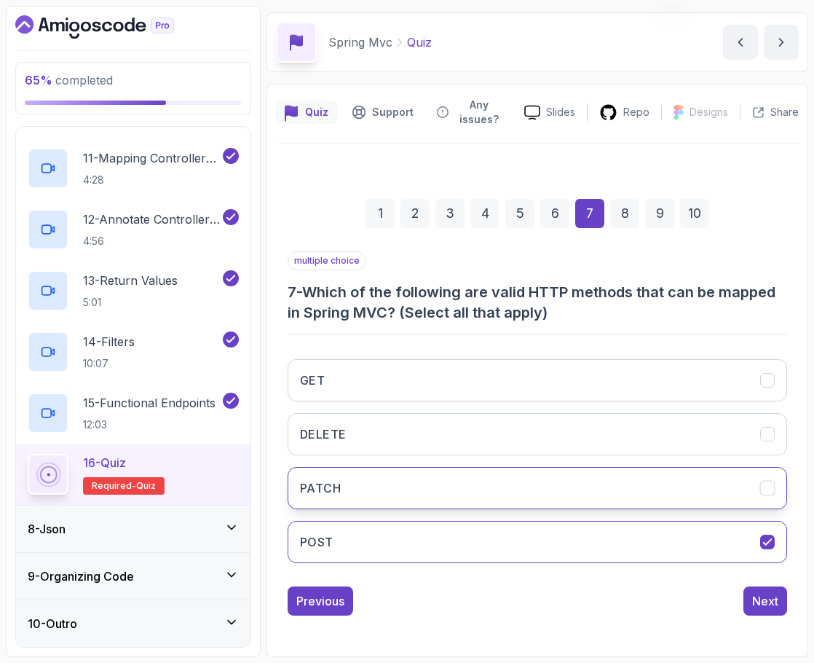
click at [432, 491] on button "PATCH" at bounding box center [537, 488] width 499 height 42
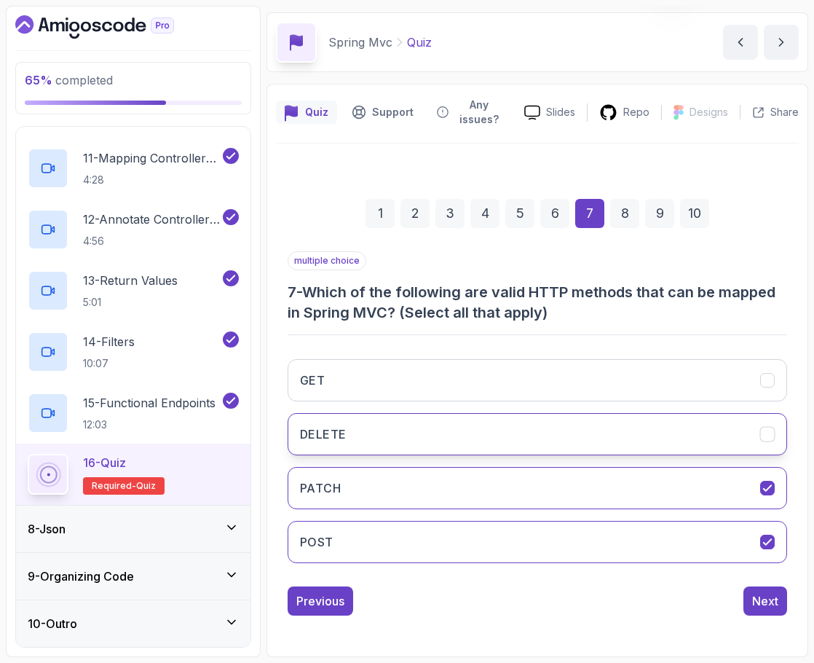
click at [408, 433] on button "DELETE" at bounding box center [537, 434] width 499 height 42
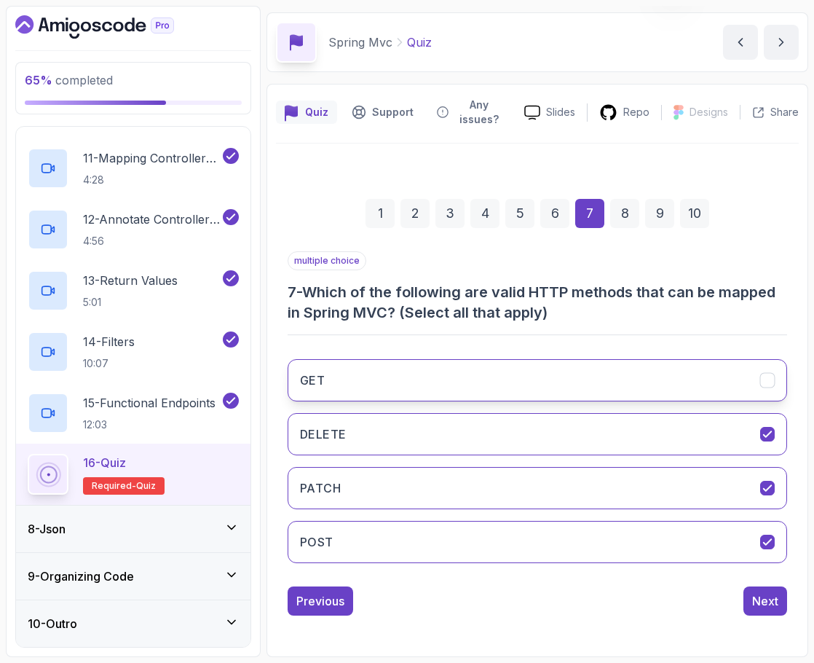
click at [713, 381] on button "GET" at bounding box center [537, 380] width 499 height 42
click at [759, 594] on div "Next" at bounding box center [765, 600] width 26 height 17
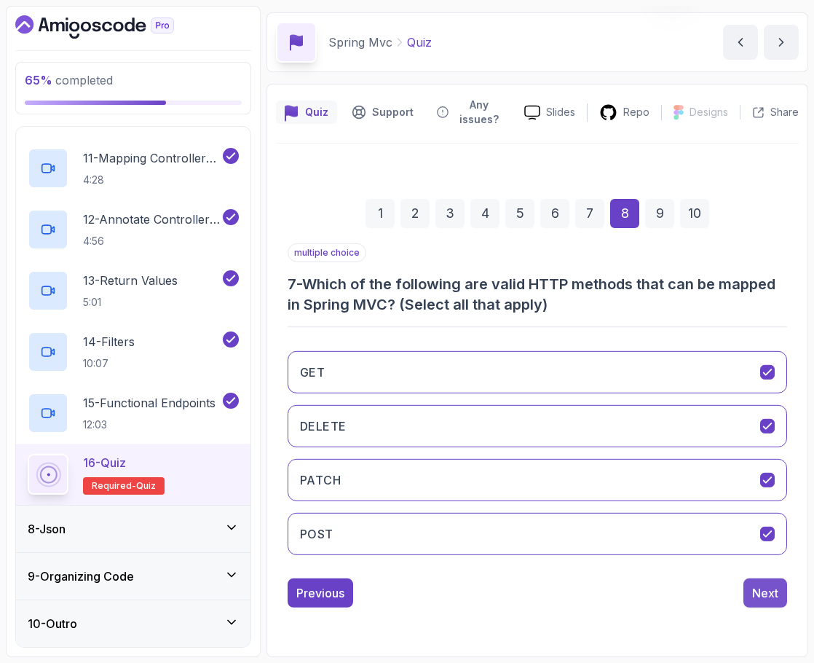
scroll to position [25, 0]
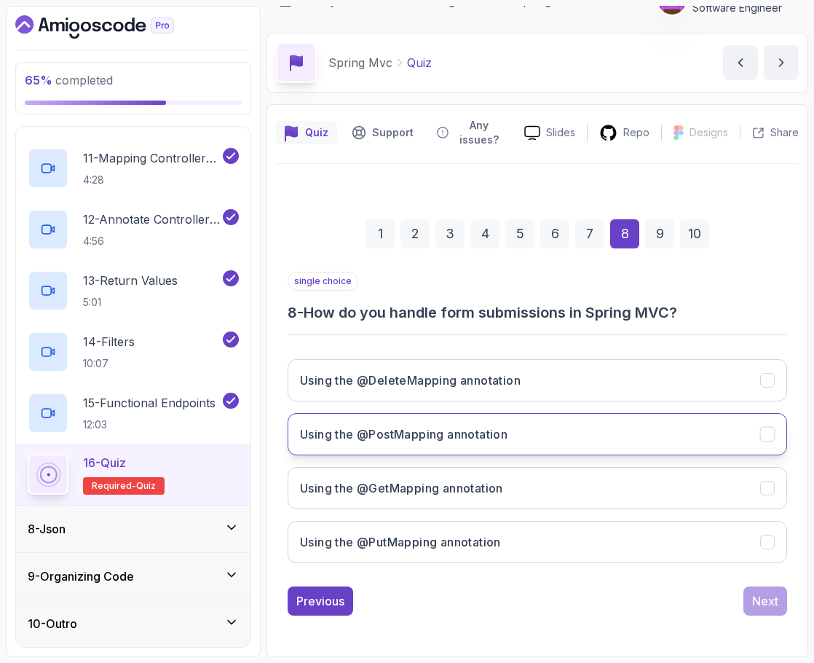
click at [433, 424] on button "Using the @PostMapping annotation" at bounding box center [537, 434] width 499 height 42
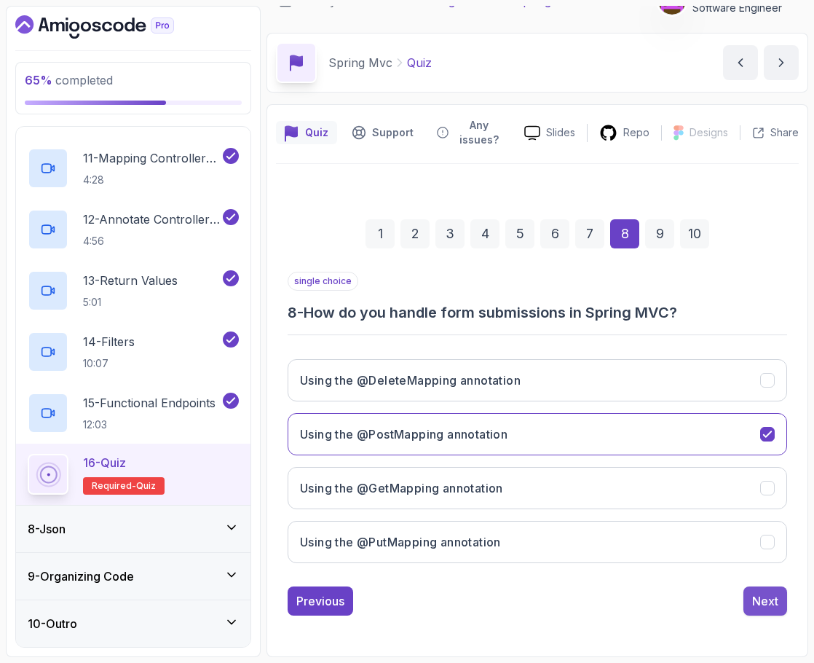
click at [768, 601] on div "Next" at bounding box center [765, 600] width 26 height 17
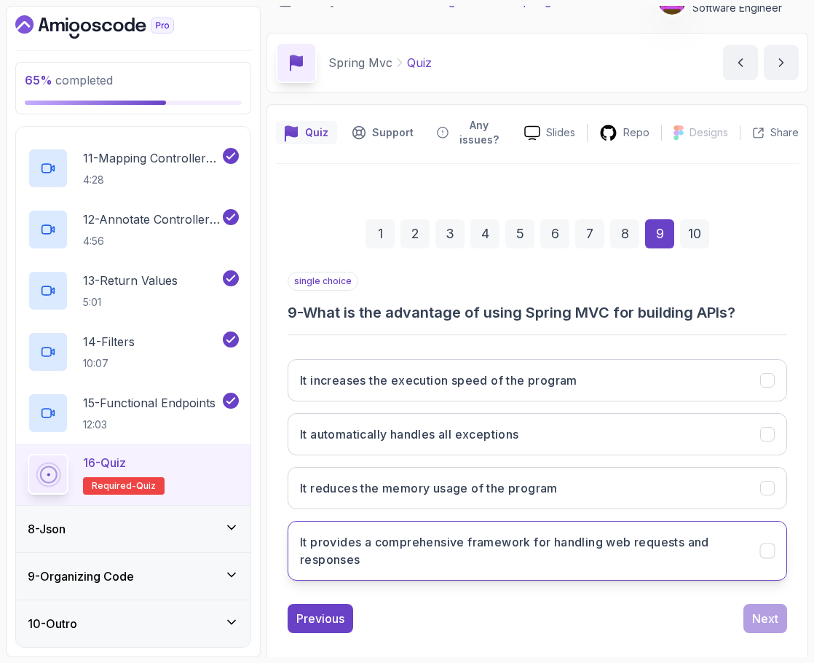
click at [612, 545] on h3 "It provides a comprehensive framework for handling web requests and responses" at bounding box center [521, 550] width 443 height 35
click at [761, 624] on div "Next" at bounding box center [765, 617] width 26 height 17
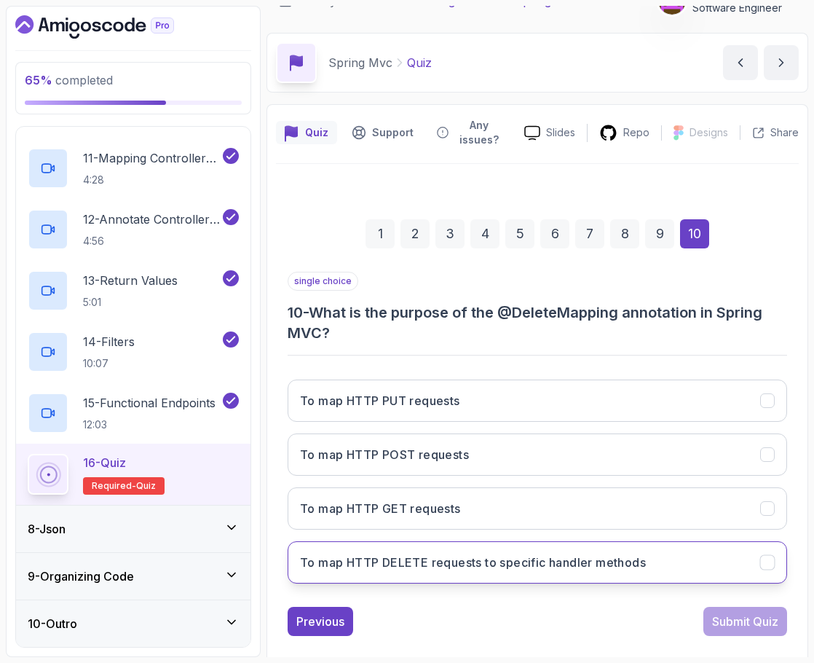
click at [447, 569] on h3 "To map HTTP DELETE requests to specific handler methods" at bounding box center [473, 561] width 346 height 17
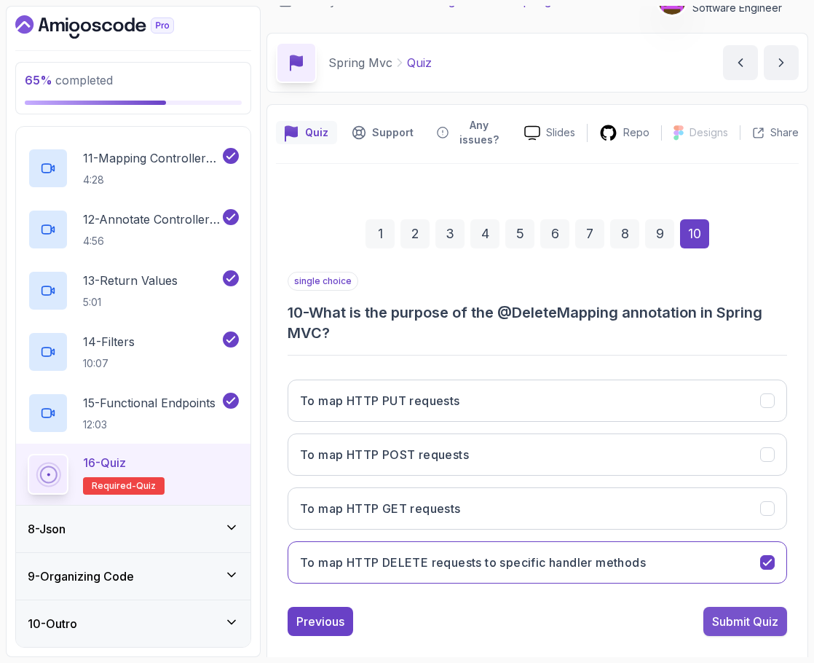
click at [736, 618] on div "Submit Quiz" at bounding box center [745, 620] width 66 height 17
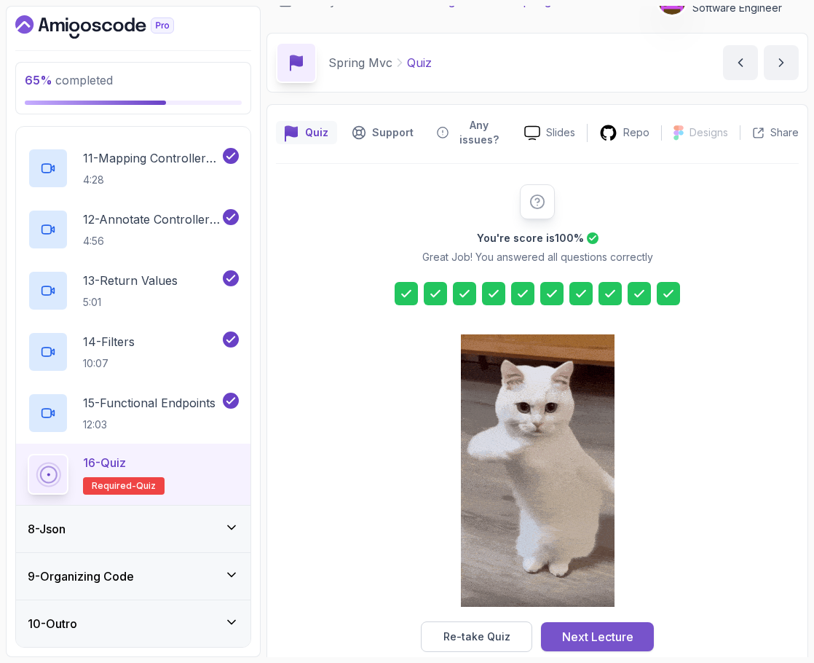
click at [601, 647] on button "Next Lecture" at bounding box center [597, 636] width 113 height 29
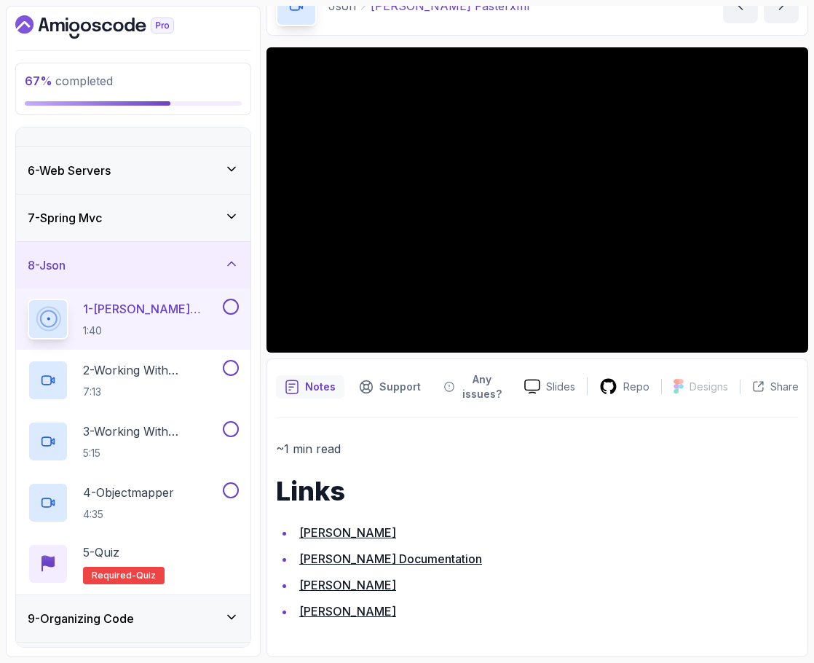
scroll to position [258, 0]
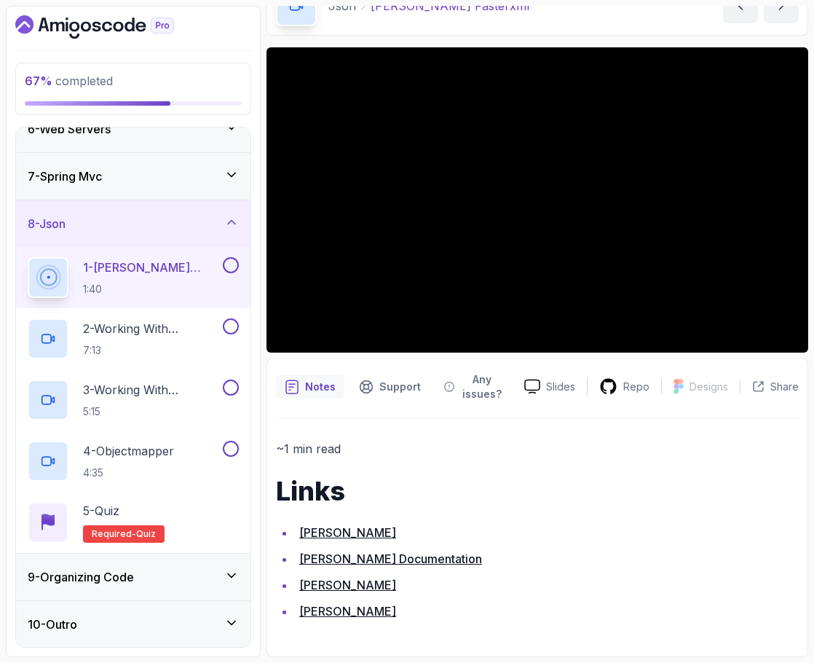
click at [146, 572] on div "9 - Organizing Code" at bounding box center [133, 576] width 211 height 17
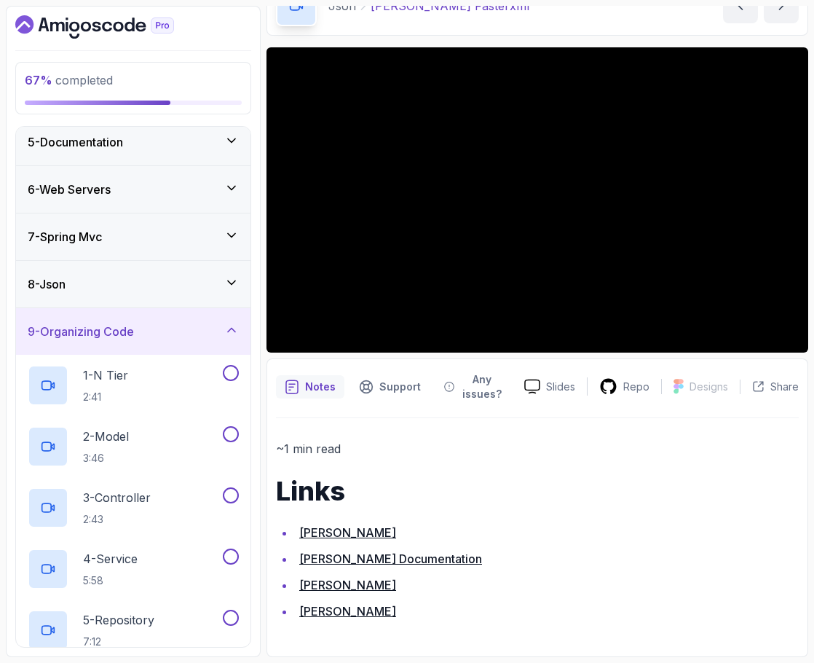
scroll to position [198, 0]
click at [94, 278] on div "8 - Json" at bounding box center [133, 282] width 211 height 17
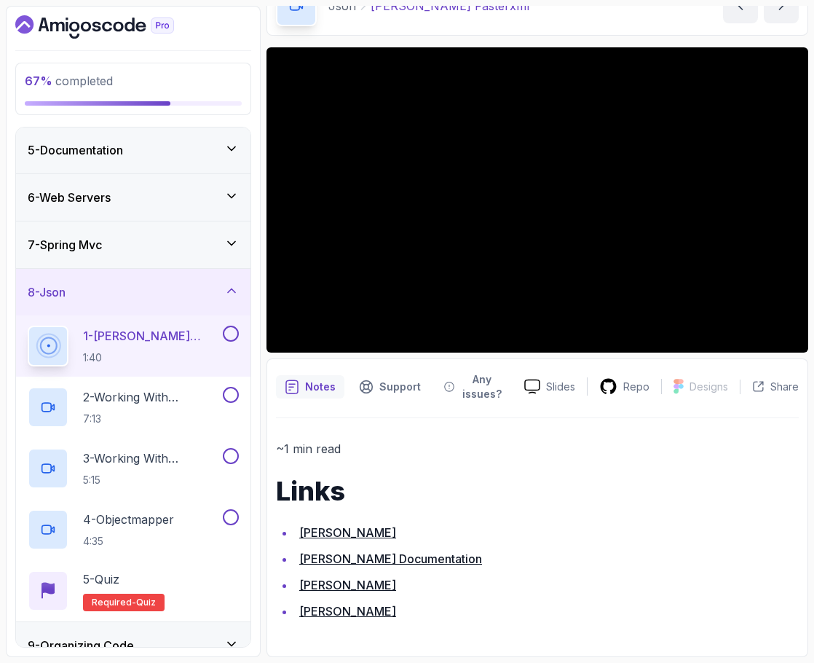
scroll to position [258, 0]
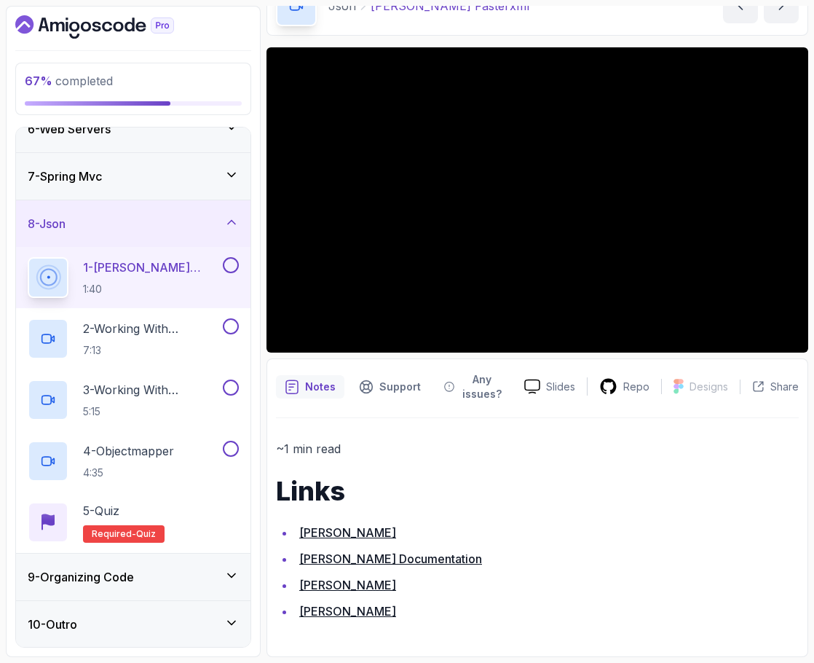
click at [141, 566] on div "9 - Organizing Code" at bounding box center [133, 576] width 234 height 47
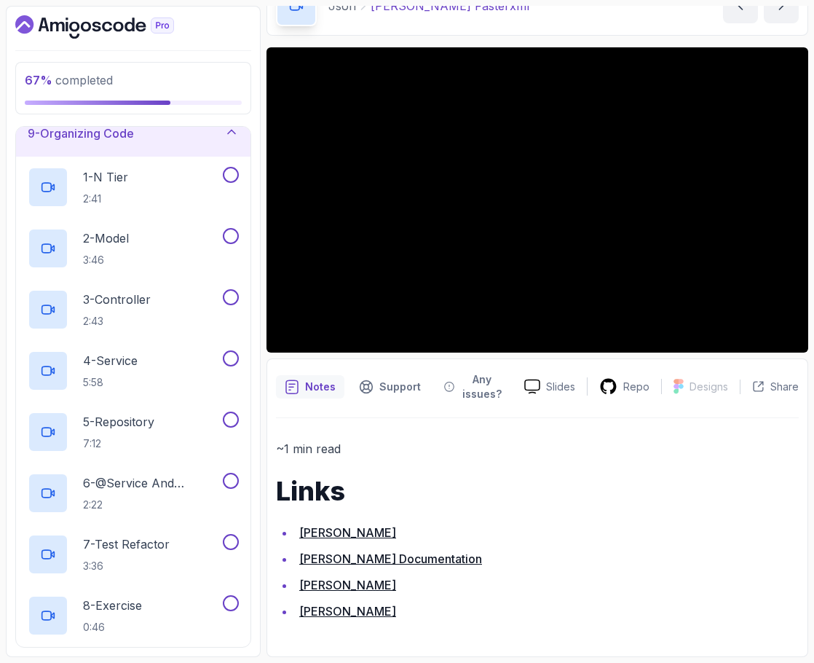
scroll to position [564, 0]
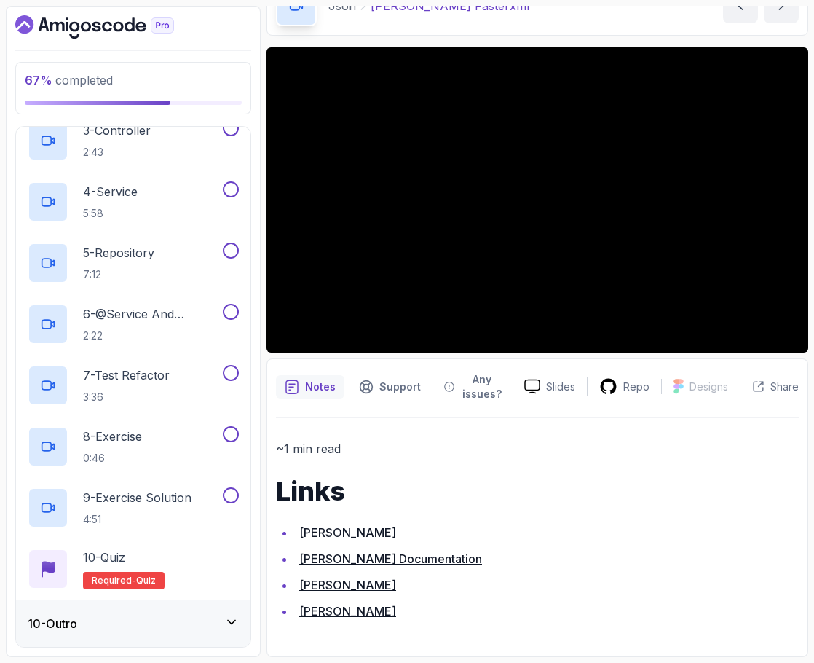
click at [132, 632] on div "10 - Outro" at bounding box center [133, 623] width 234 height 47
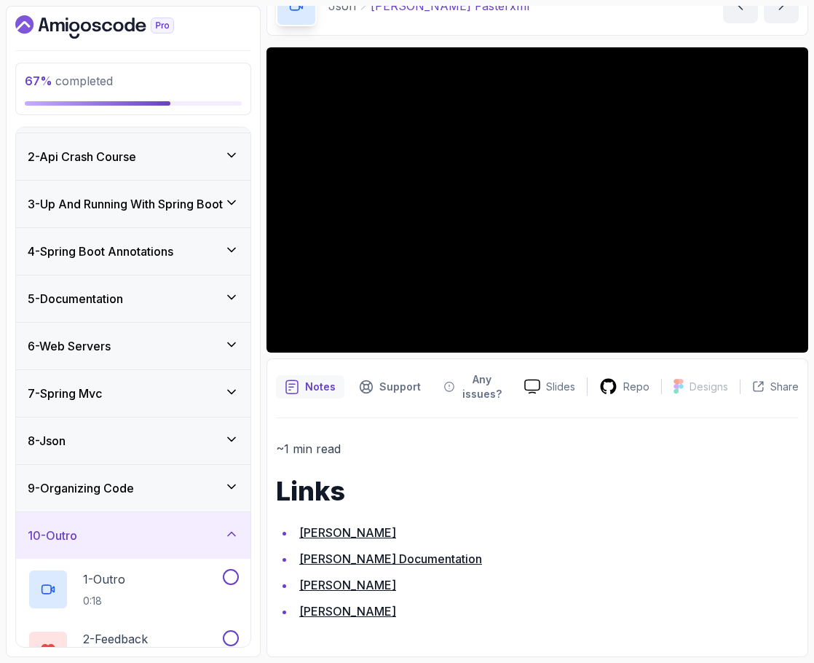
scroll to position [0, 0]
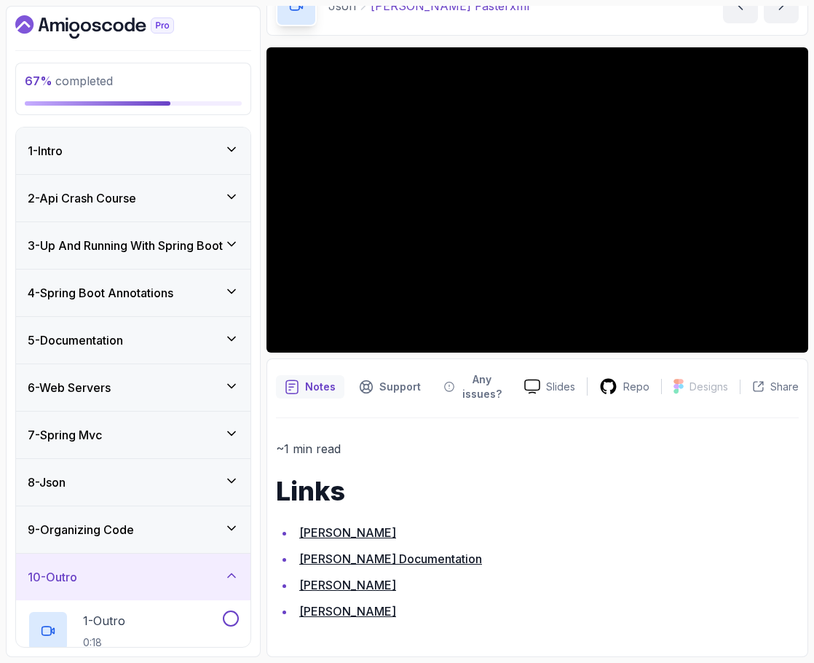
click at [106, 486] on div "8 - Json" at bounding box center [133, 481] width 211 height 17
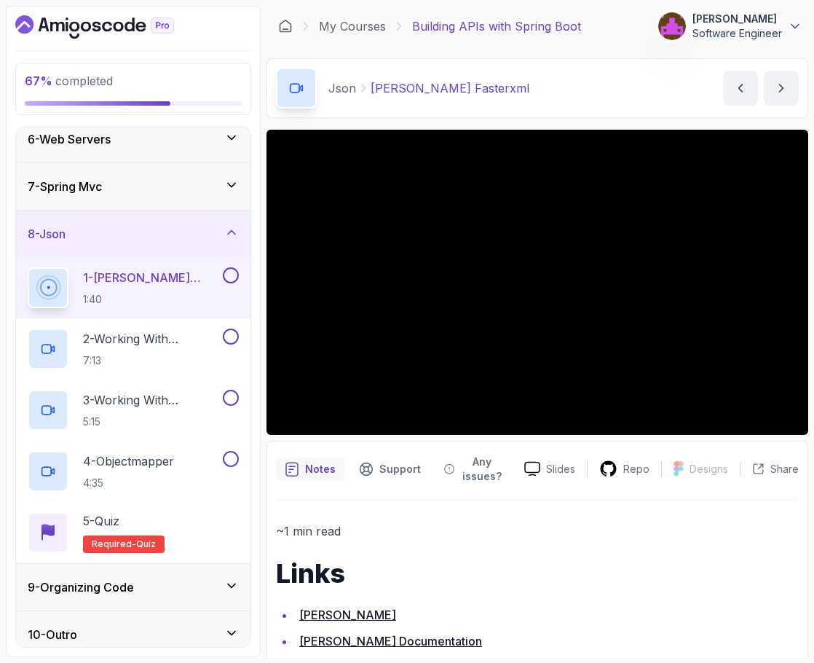
click at [794, 30] on icon at bounding box center [795, 26] width 15 height 15
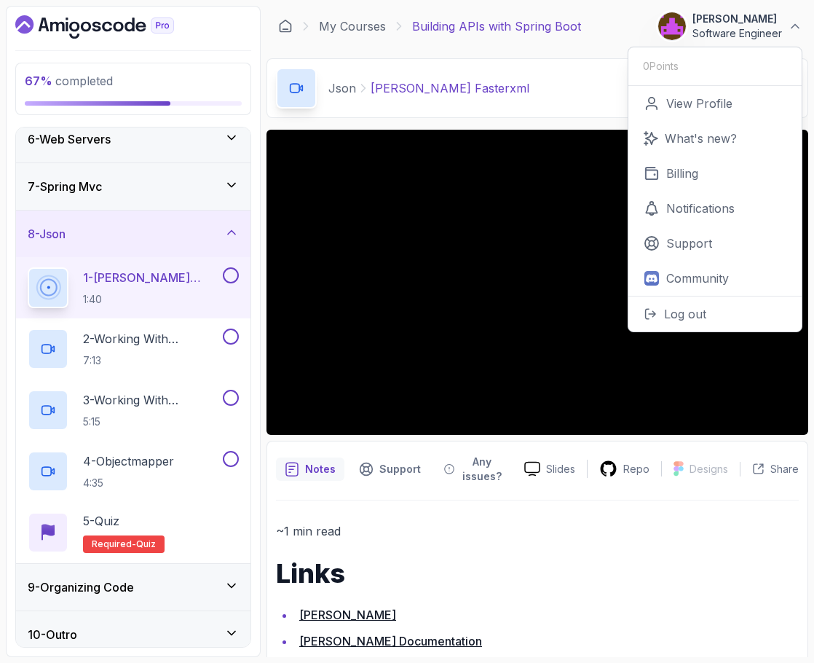
click at [544, 85] on div "Json Jackson Fasterxml Jackson Fasterxml by nelson" at bounding box center [537, 88] width 542 height 60
